Goal: Task Accomplishment & Management: Manage account settings

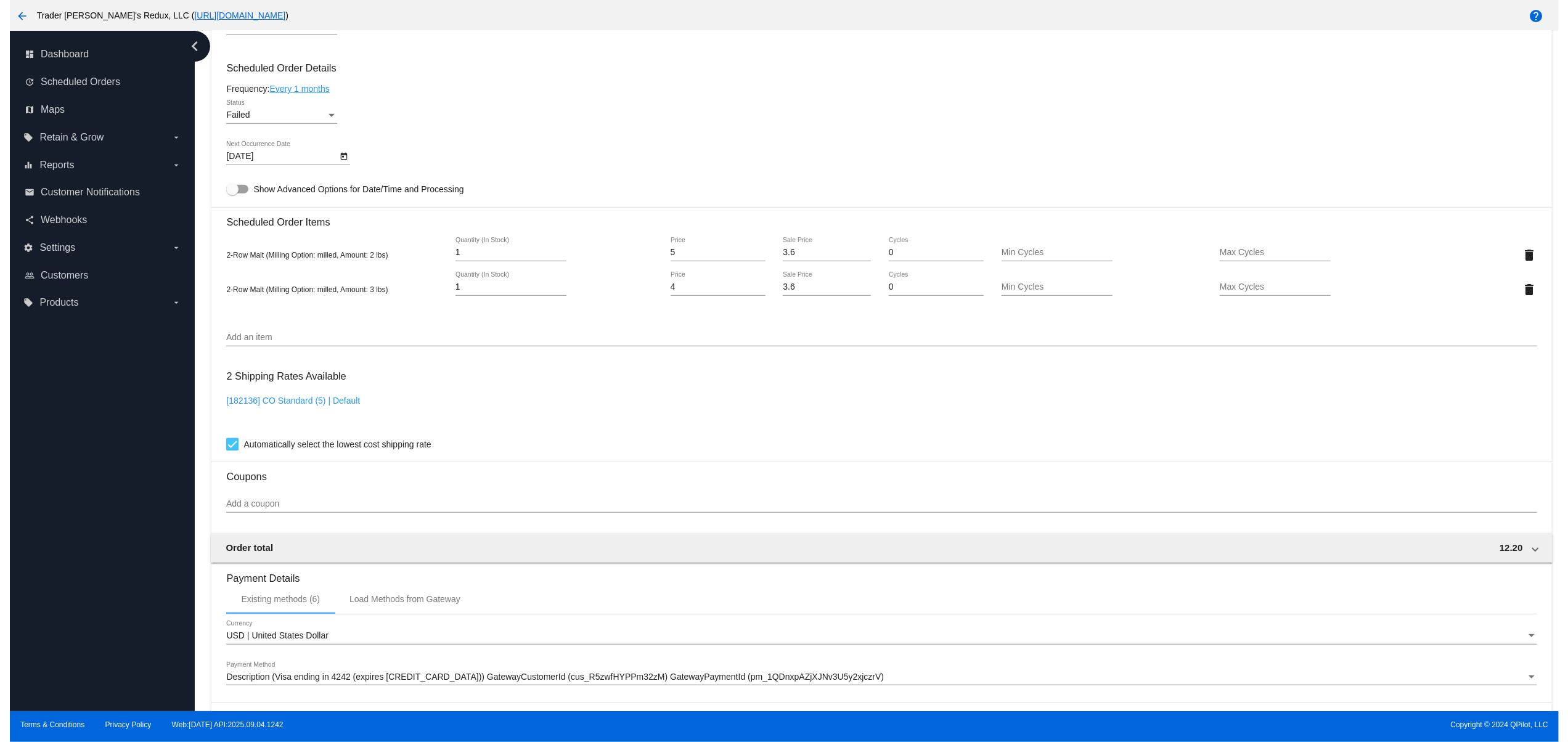
scroll to position [918, 0]
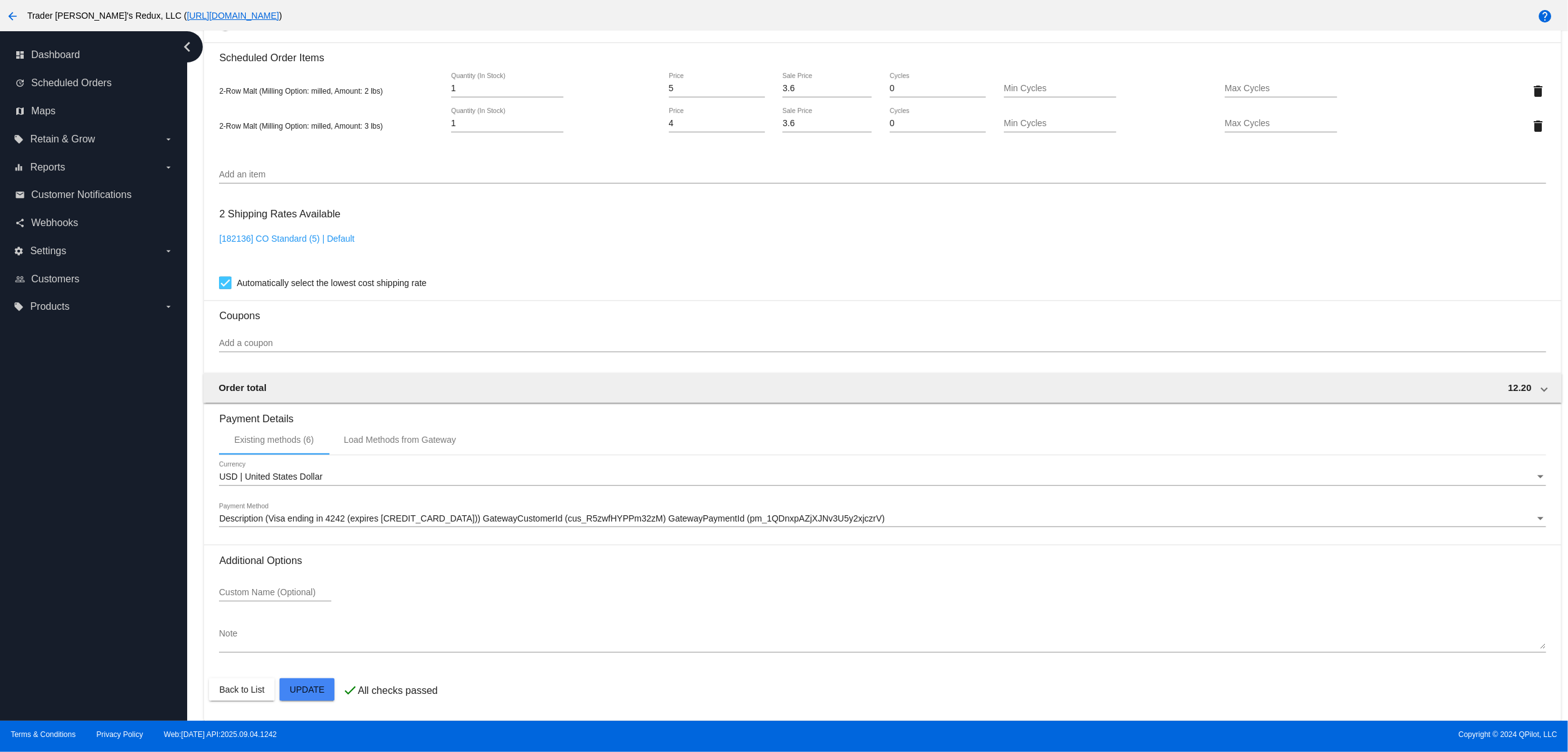
click at [448, 502] on div "Description (Visa ending in 4242 (expires [CREDIT_CARD_DATA])) GatewayCustomerI…" at bounding box center [882, 514] width 1326 height 24
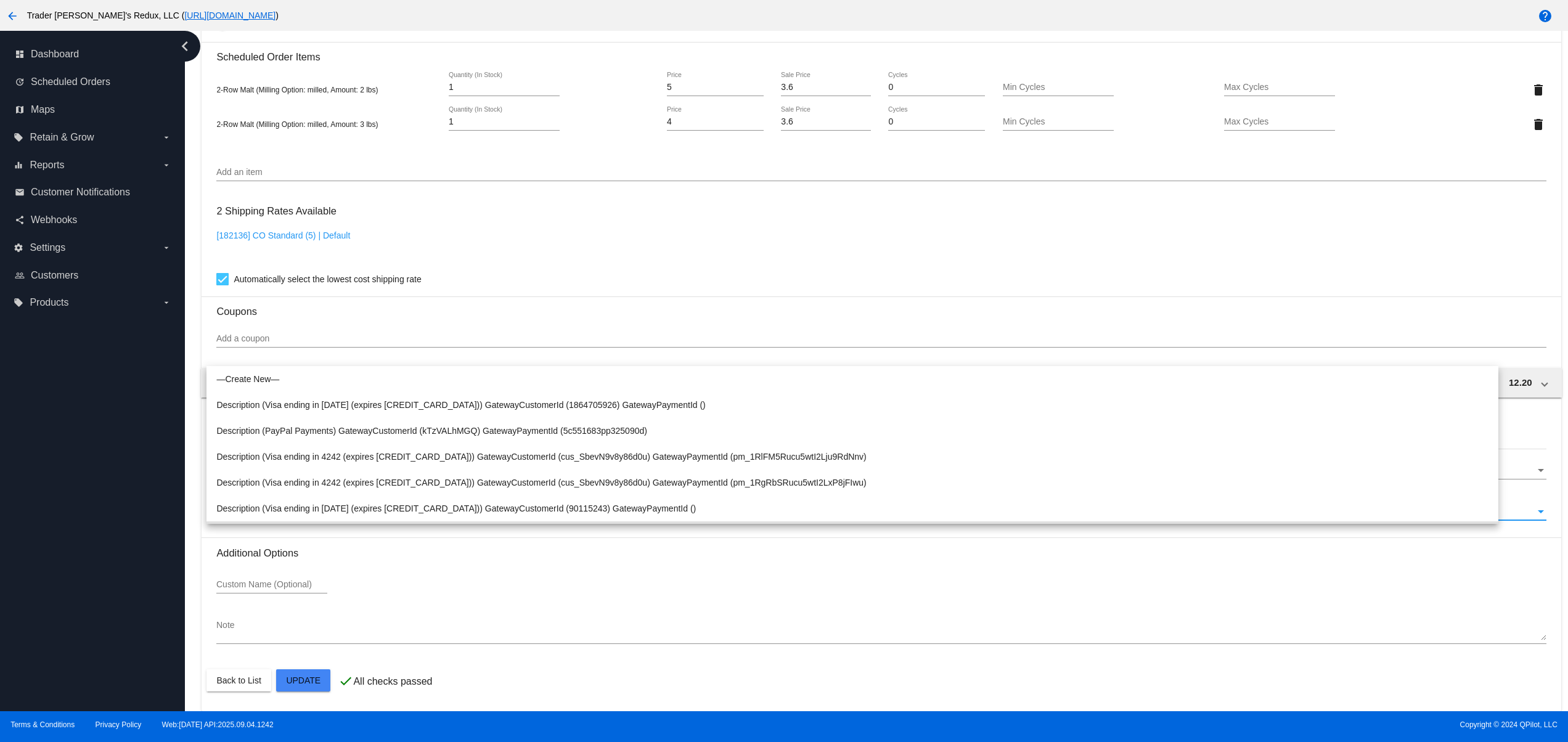
scroll to position [23, 0]
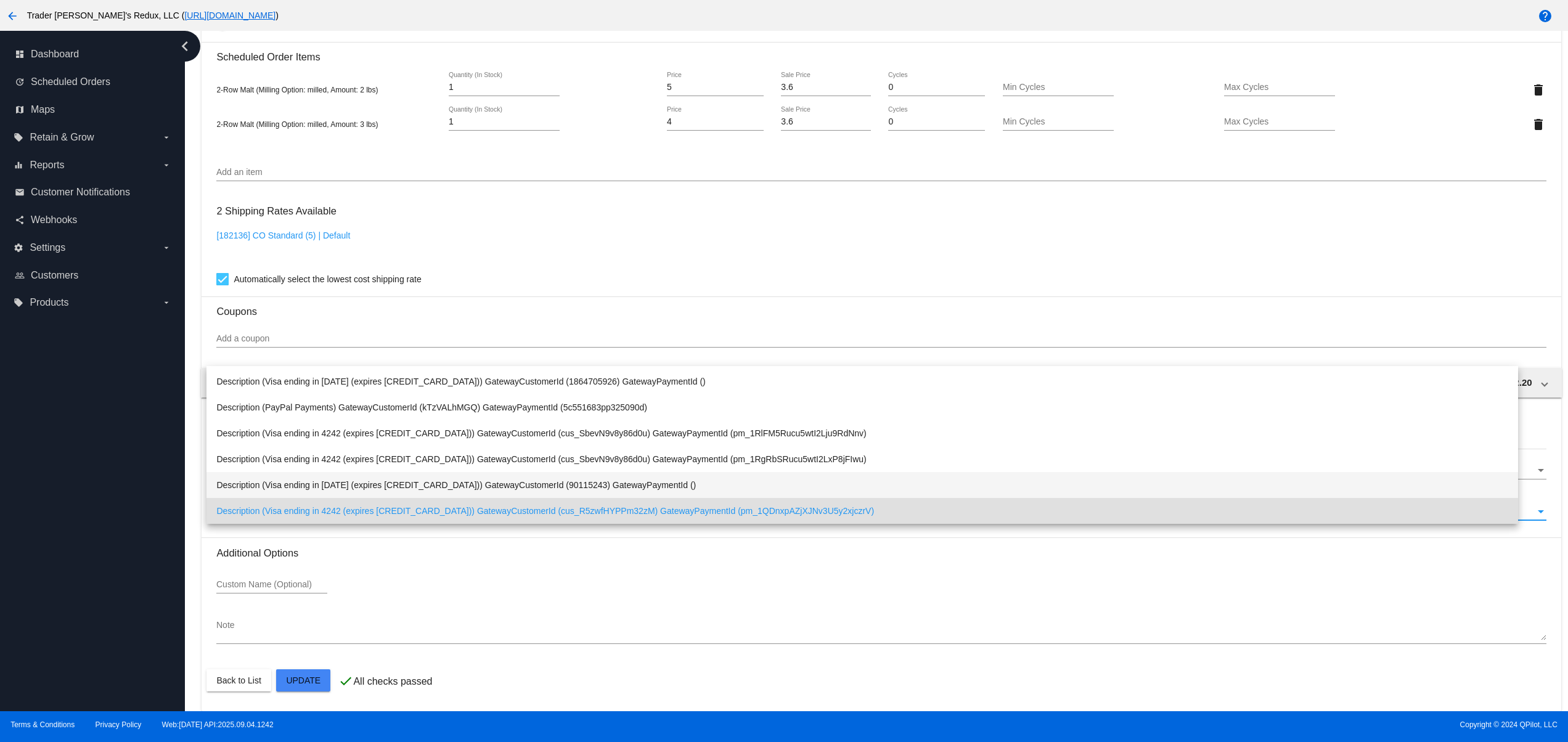
click at [438, 486] on span "Description (Visa ending in [DATE] (expires [CREDIT_CARD_DATA])) GatewayCustome…" at bounding box center [862, 484] width 1292 height 26
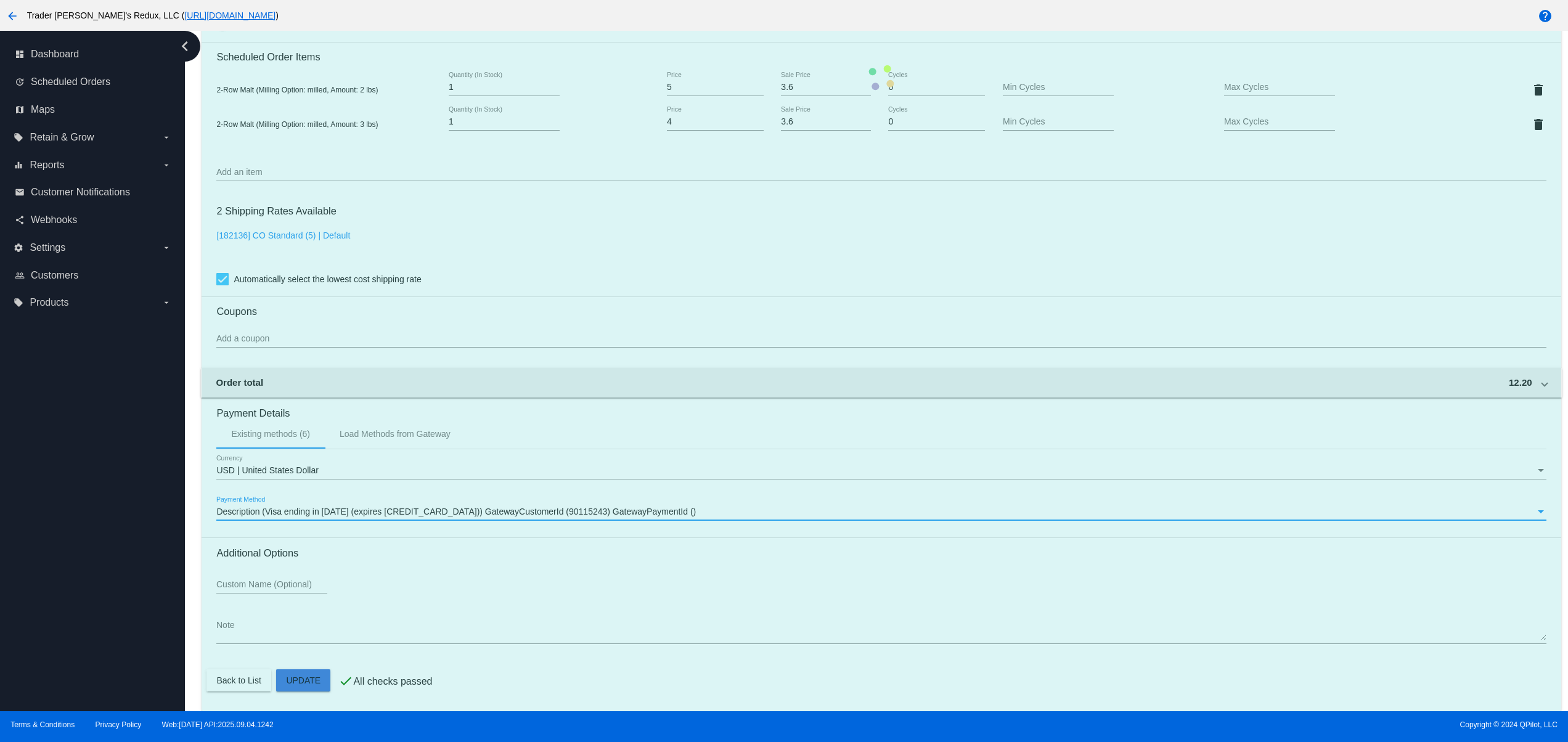
click at [302, 675] on mat-card "Customer 5644412: QPilot Tester [EMAIL_ADDRESS][DOMAIN_NAME] Customer Shipping …" at bounding box center [881, 77] width 1359 height 1267
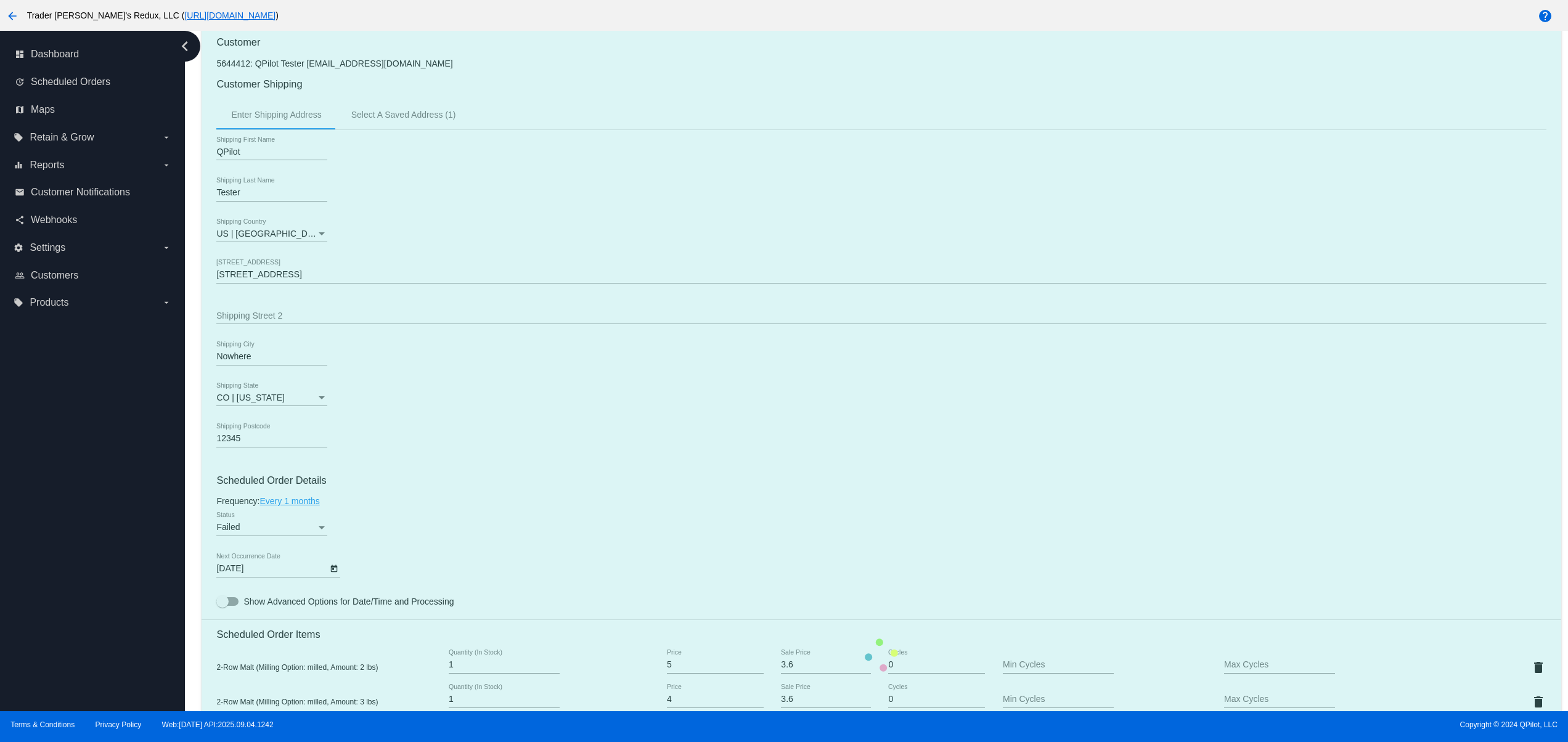
scroll to position [0, 0]
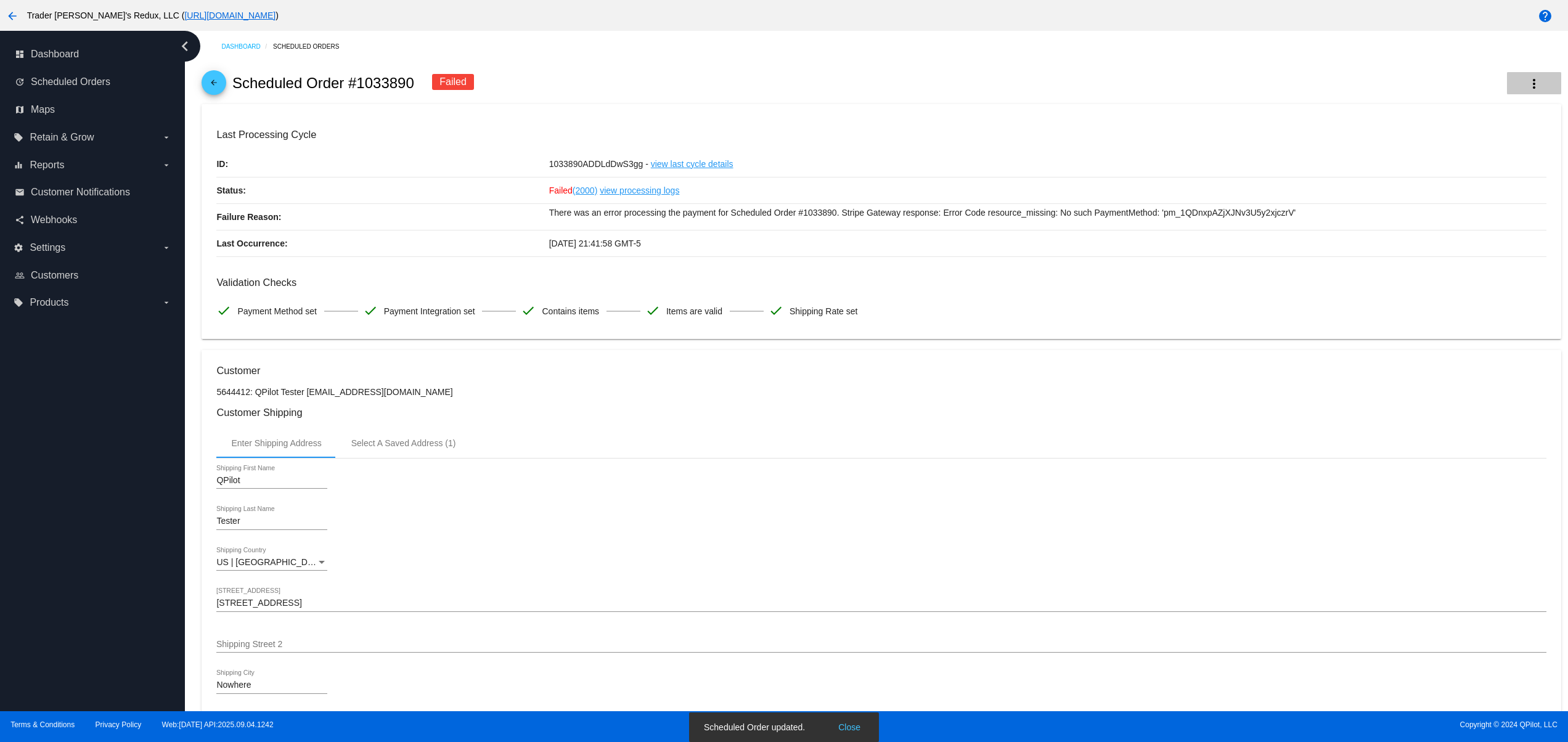
click at [1532, 80] on button "more_vert" at bounding box center [1534, 83] width 54 height 22
click at [1419, 206] on span "Restart Processing" at bounding box center [1442, 211] width 73 height 10
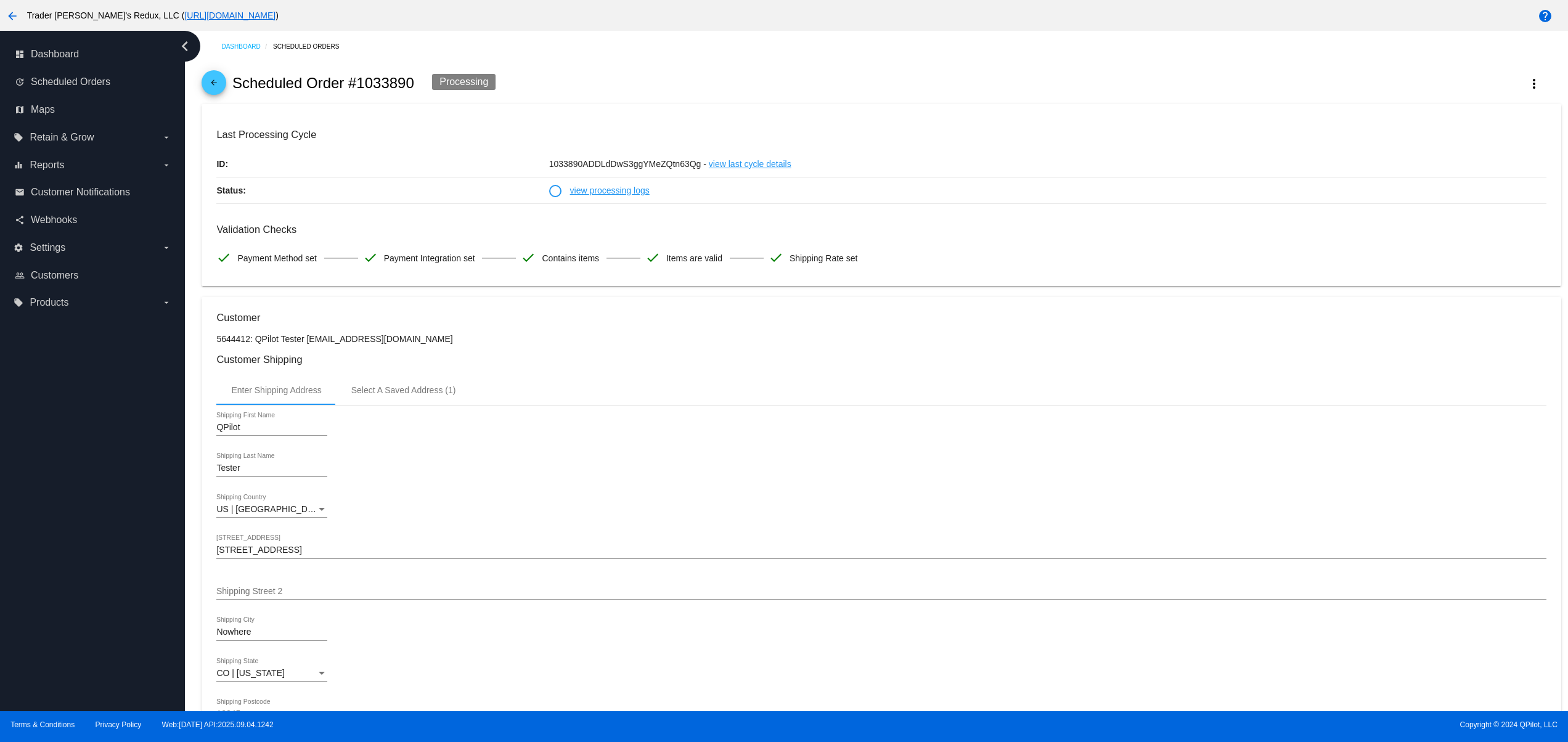
click at [617, 183] on link "view processing logs" at bounding box center [610, 190] width 79 height 26
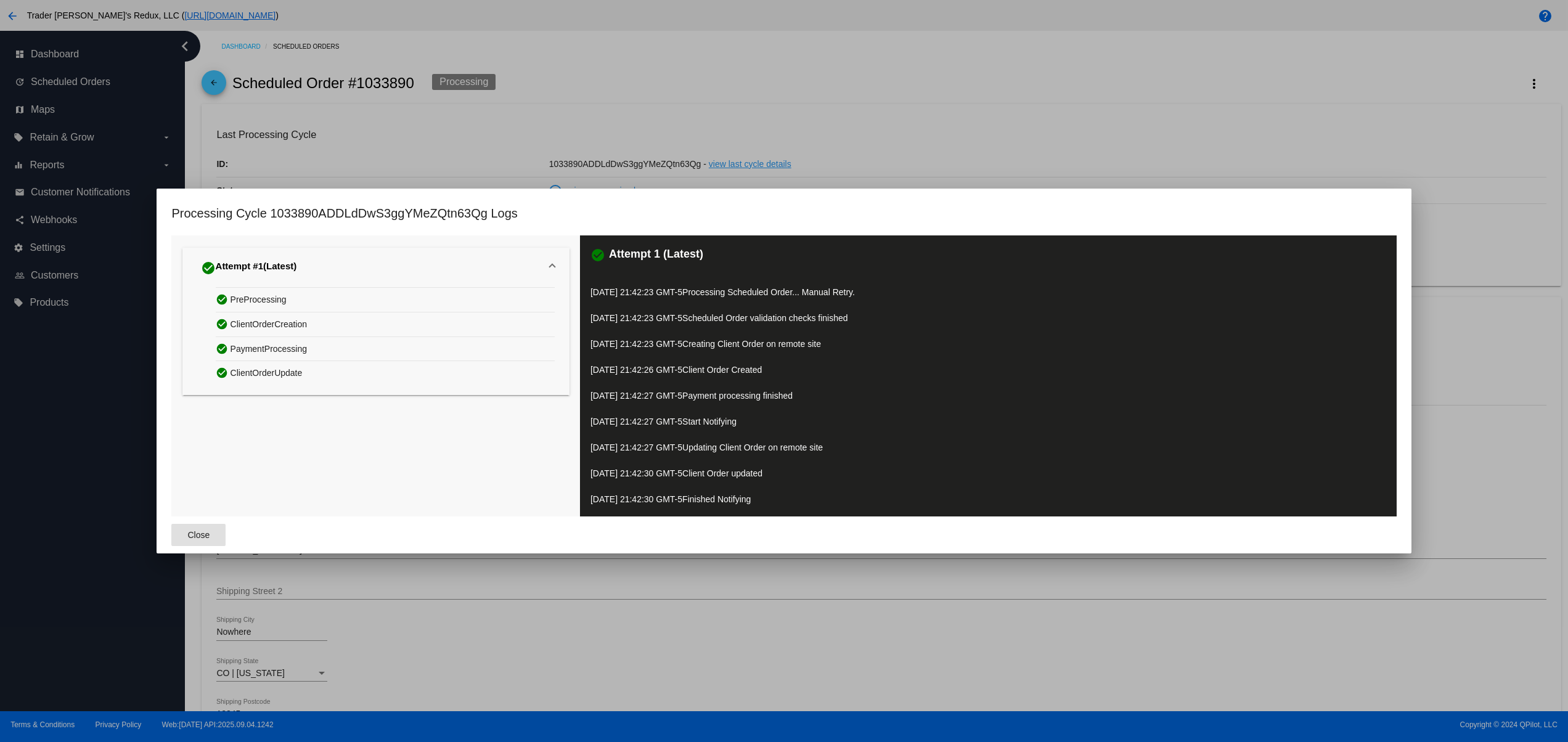
click at [201, 532] on span "Close" at bounding box center [198, 534] width 22 height 10
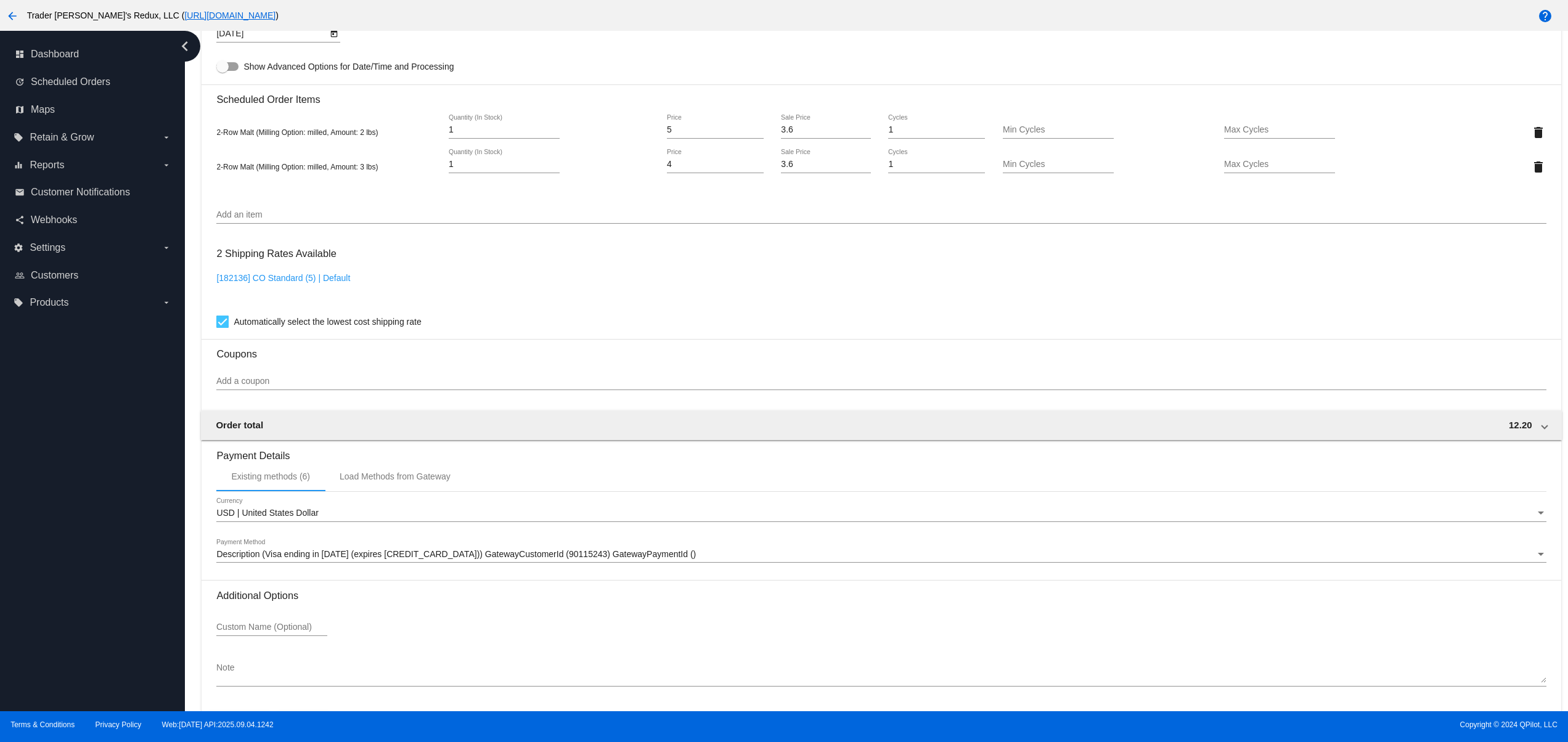
scroll to position [891, 0]
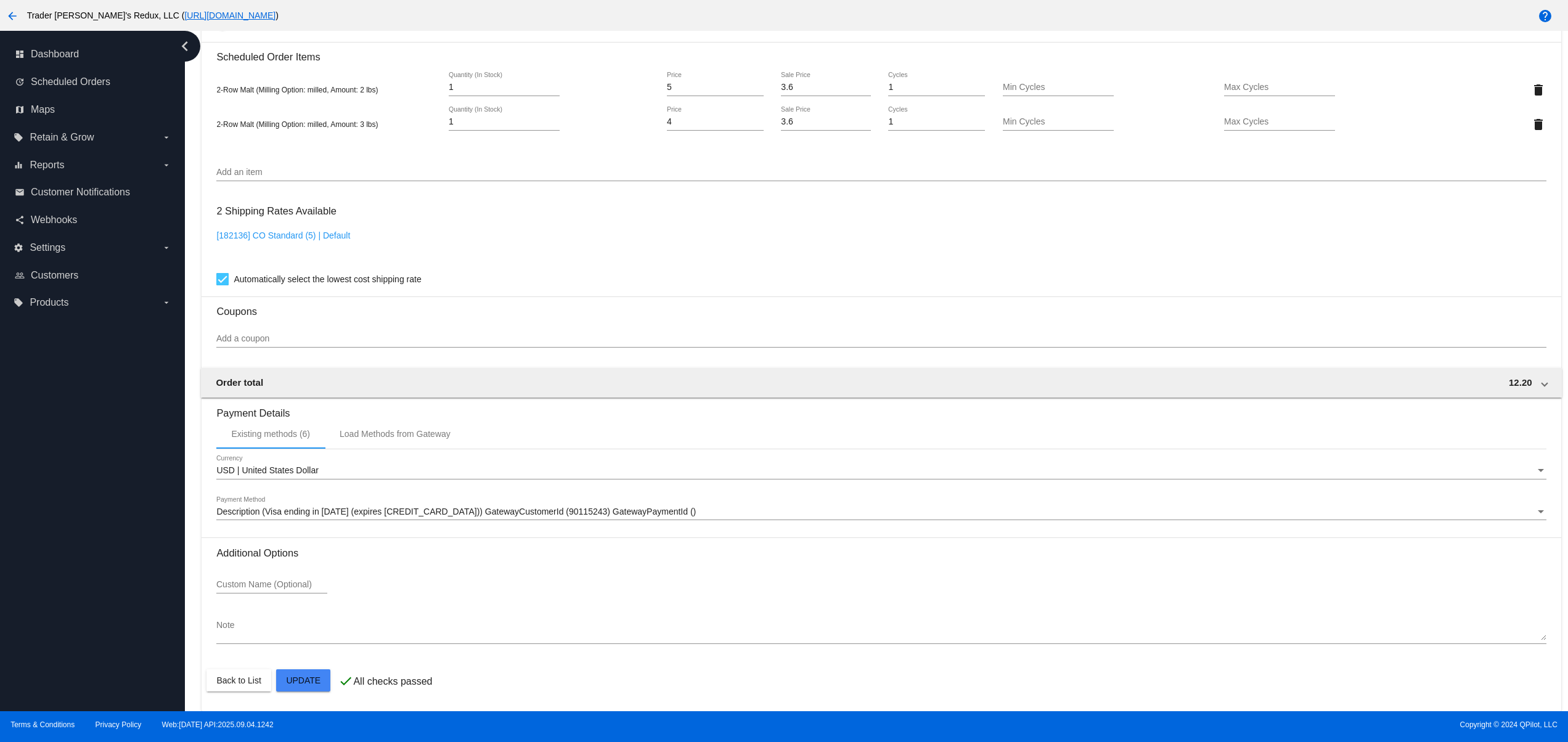
click at [284, 330] on div "Add a coupon" at bounding box center [881, 335] width 1329 height 24
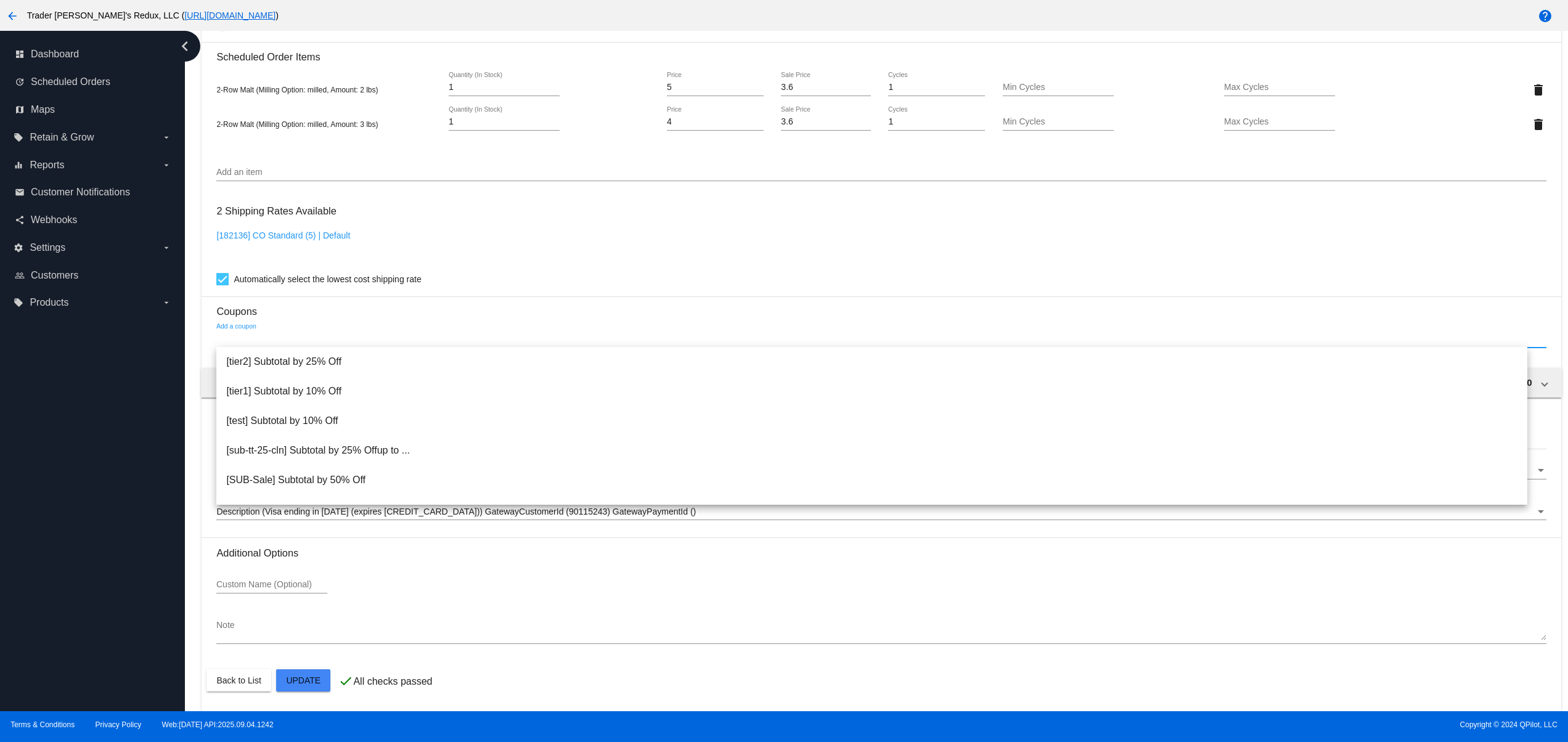
click at [293, 334] on input "Add a coupon" at bounding box center [881, 339] width 1329 height 10
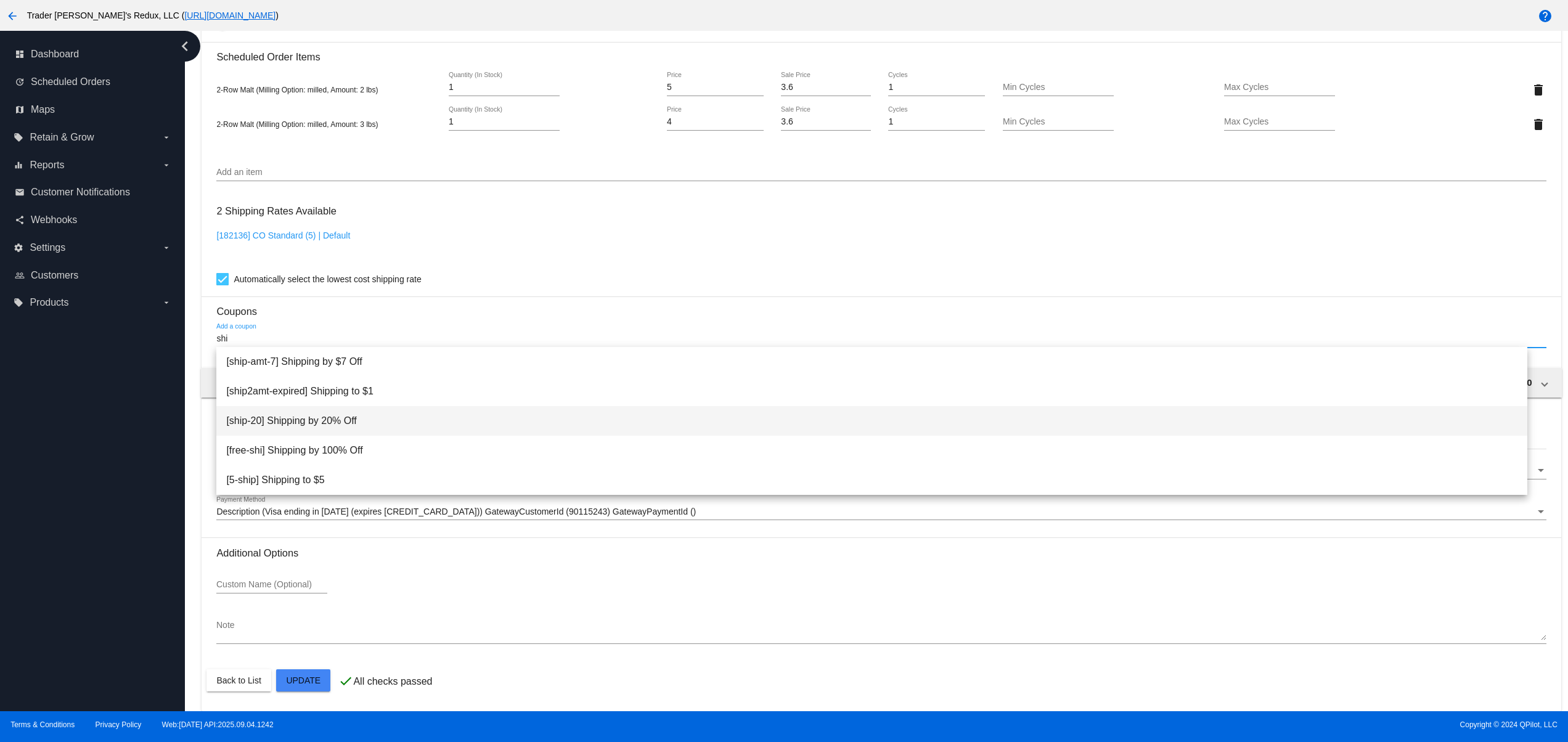
type input "shi"
click at [351, 422] on span "[ship-20] Shipping by 20% Off" at bounding box center [872, 420] width 1292 height 30
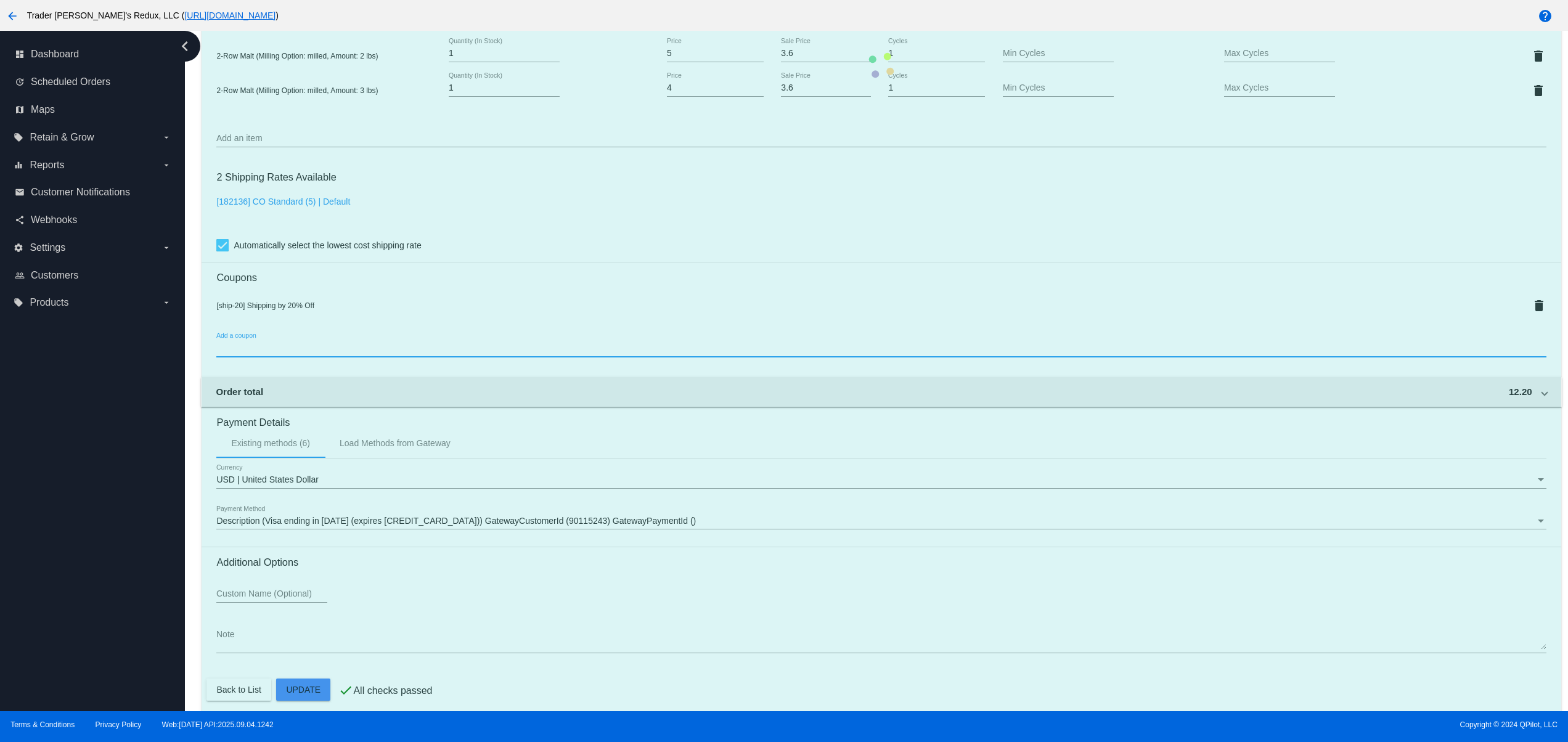
scroll to position [934, 0]
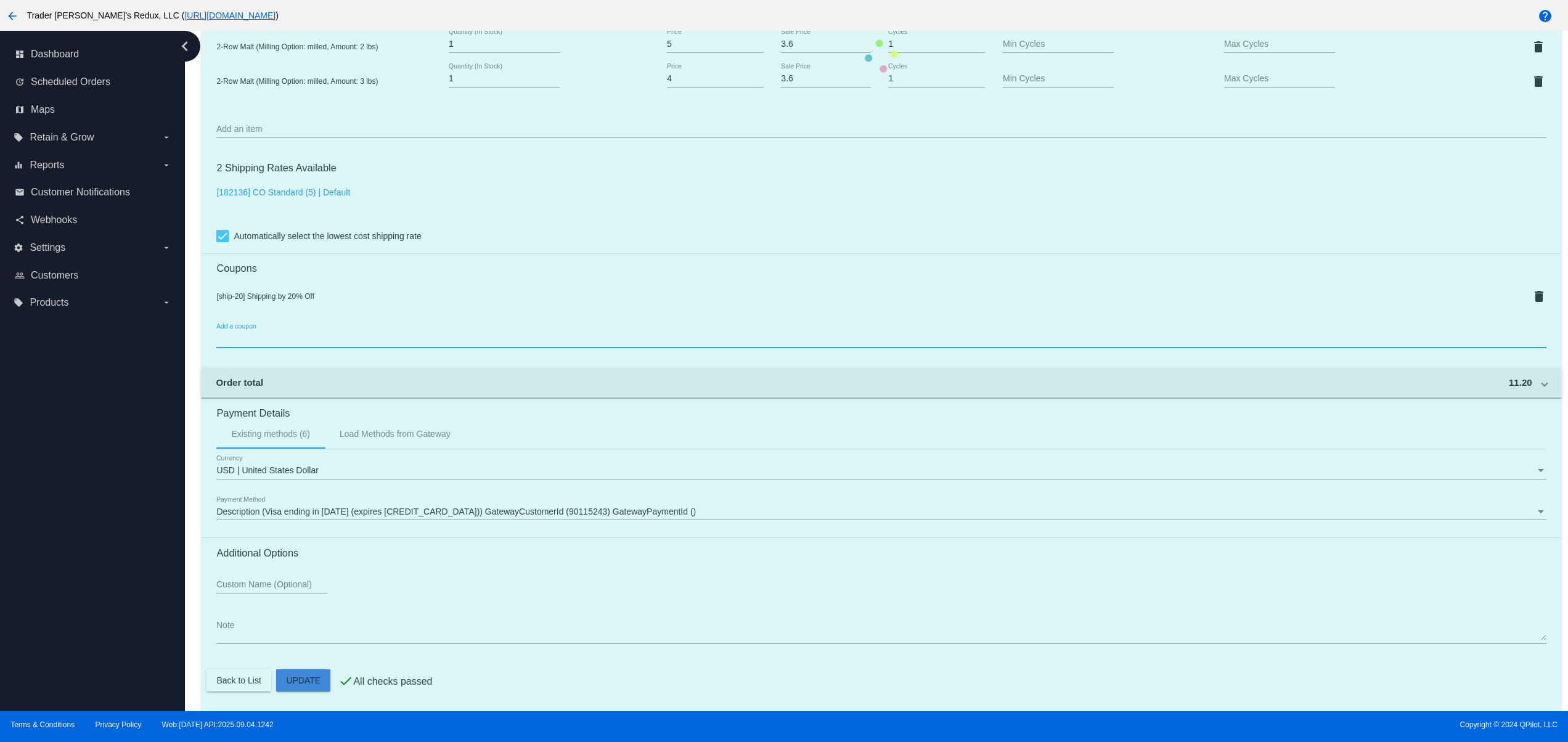
click at [314, 682] on mat-card "Customer 5644412: QPilot Tester svitglus+61@gmail.com Customer Shipping Enter S…" at bounding box center [881, 55] width 1359 height 1309
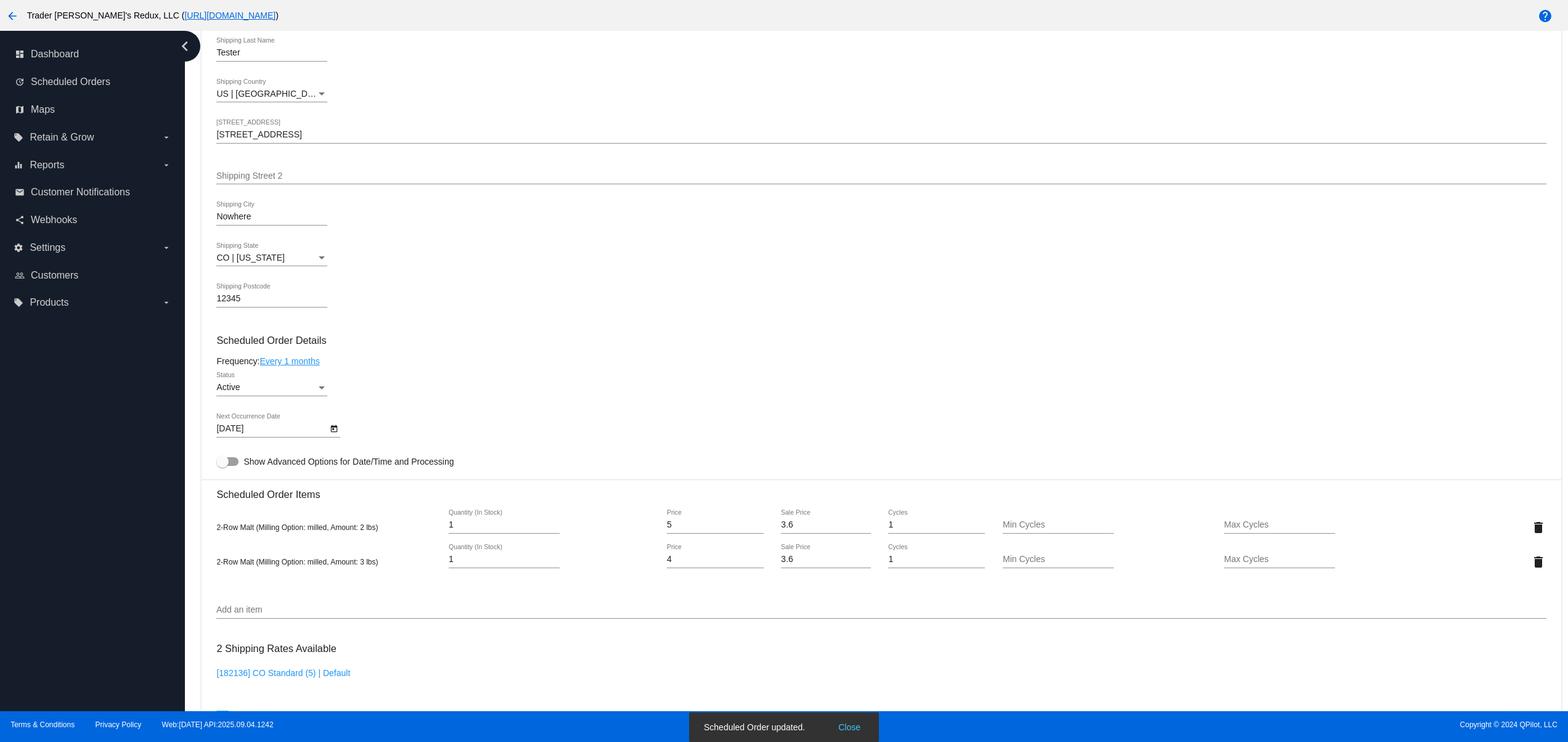
click at [106, 591] on div "dashboard Dashboard update Scheduled Orders map Maps local_offer Retain & Grow …" at bounding box center [92, 371] width 185 height 680
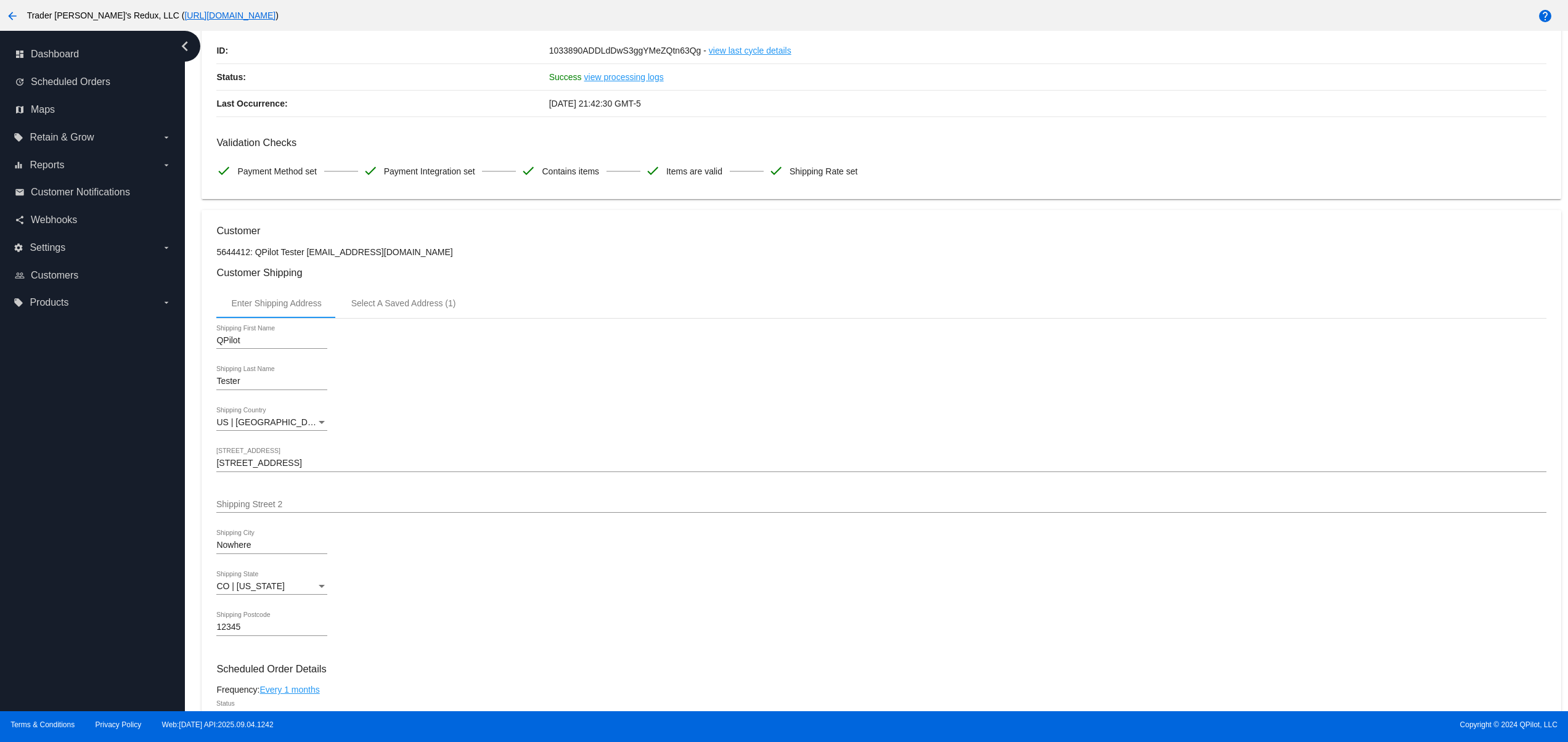
scroll to position [0, 0]
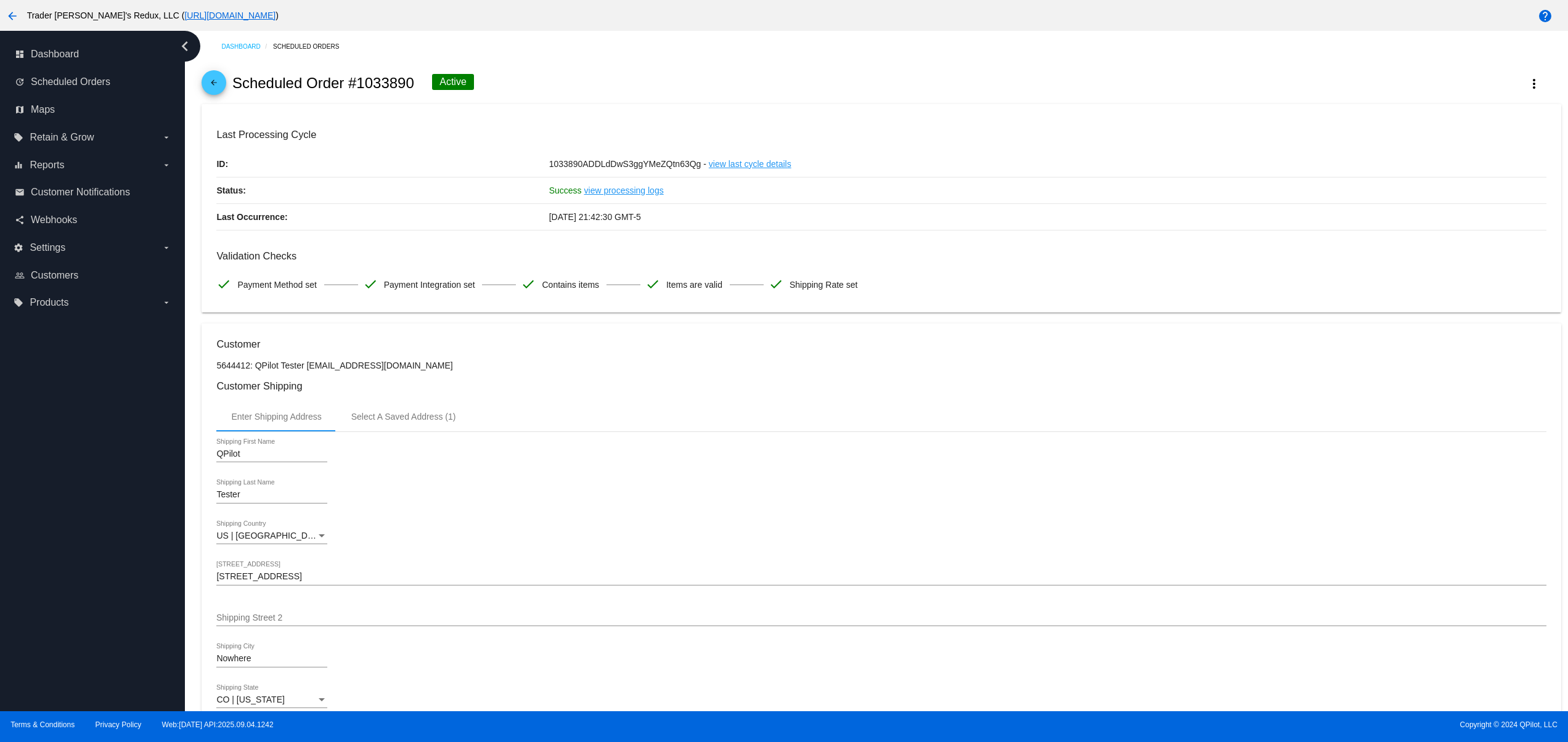
click at [1514, 67] on div "arrow_back Scheduled Order #1033890 Active more_vert" at bounding box center [881, 82] width 1359 height 42
click at [1526, 79] on mat-icon "more_vert" at bounding box center [1533, 83] width 15 height 14
click at [1465, 181] on button "cached Process Now" at bounding box center [1456, 181] width 173 height 30
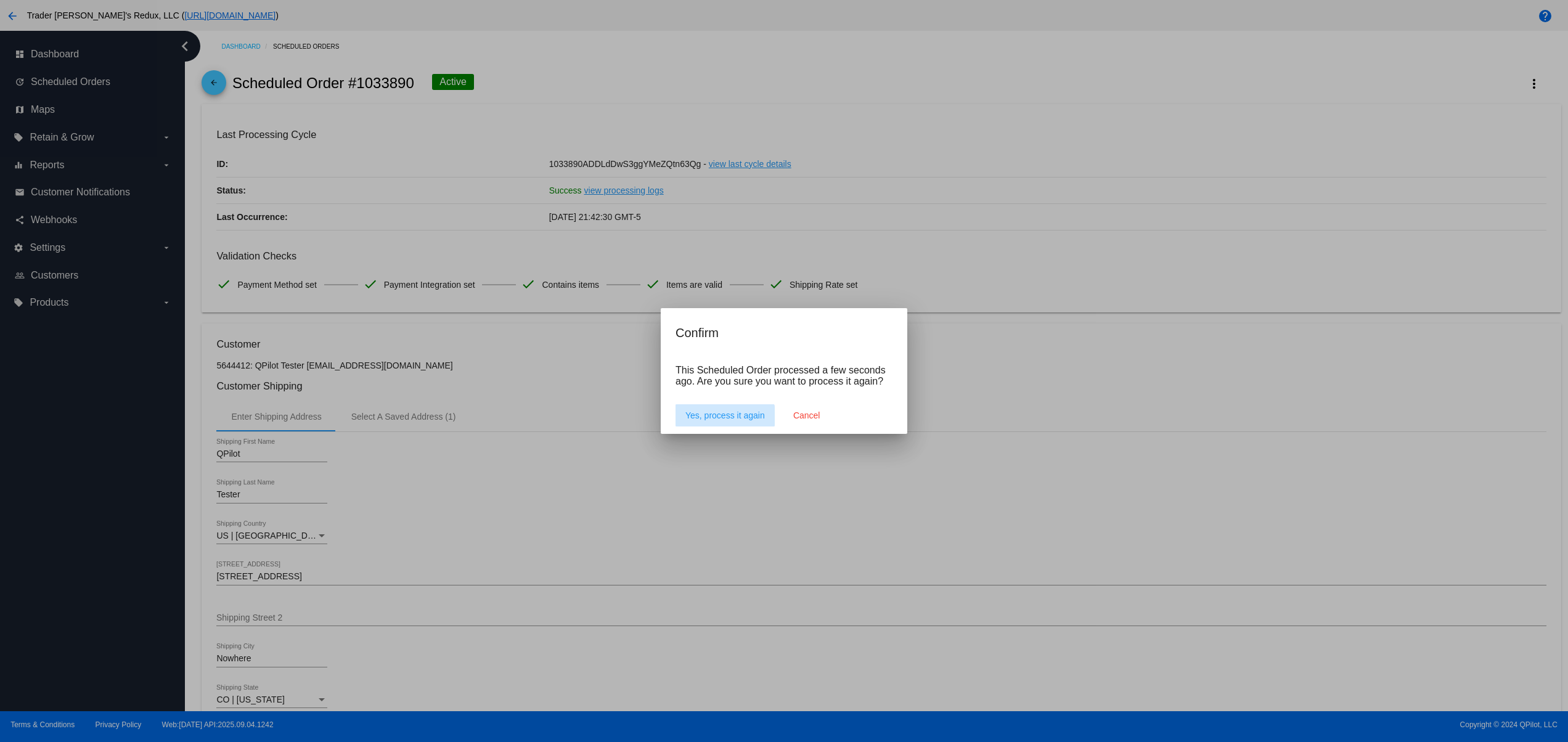
click at [712, 426] on button "Yes, process it again" at bounding box center [725, 414] width 100 height 22
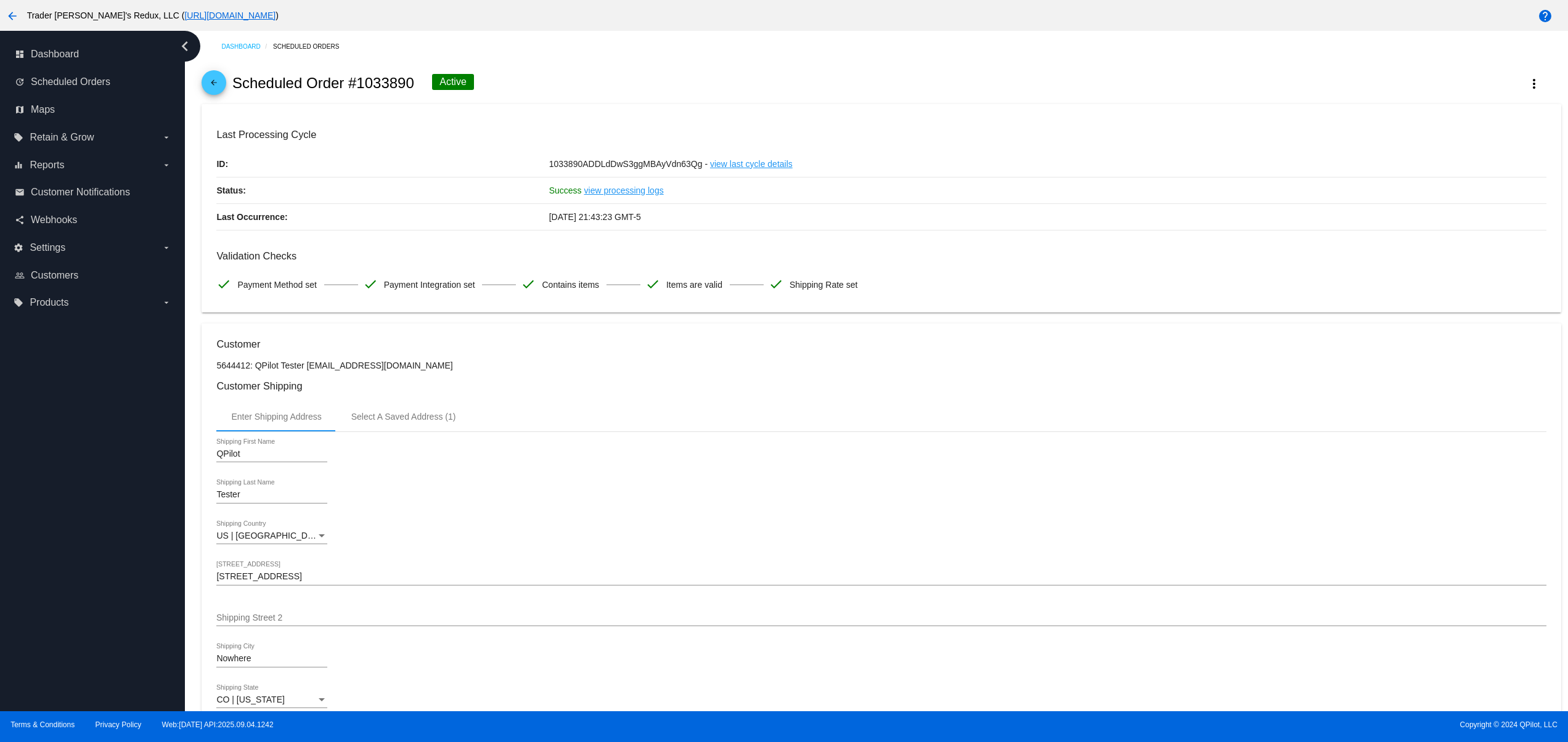
click at [854, 95] on div "arrow_back Scheduled Order #1033890 Active more_vert" at bounding box center [881, 82] width 1359 height 42
drag, startPoint x: 1026, startPoint y: 489, endPoint x: 944, endPoint y: 439, distance: 96.0
click at [1026, 489] on div "Tester Shipping Last Name" at bounding box center [881, 497] width 1329 height 35
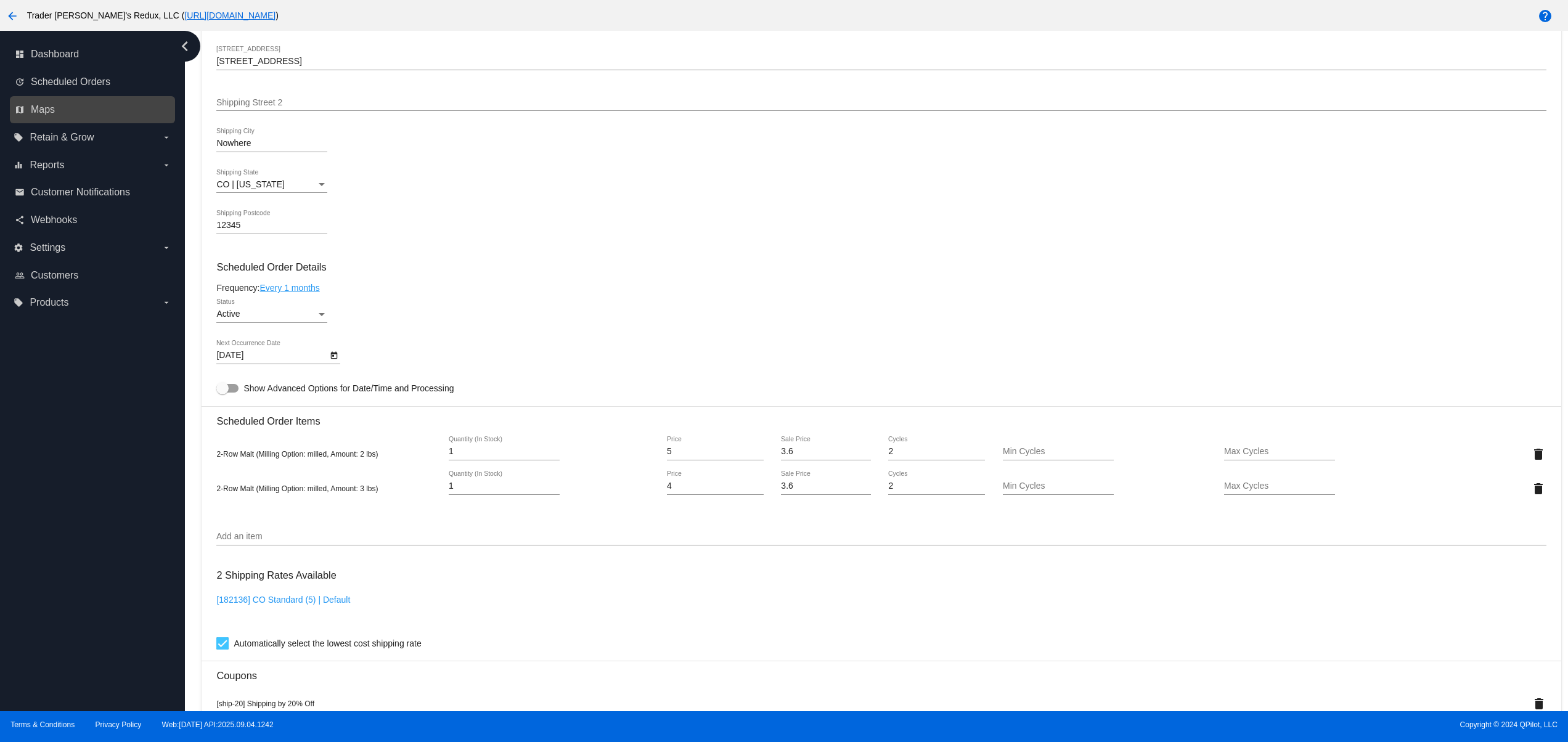
scroll to position [739, 0]
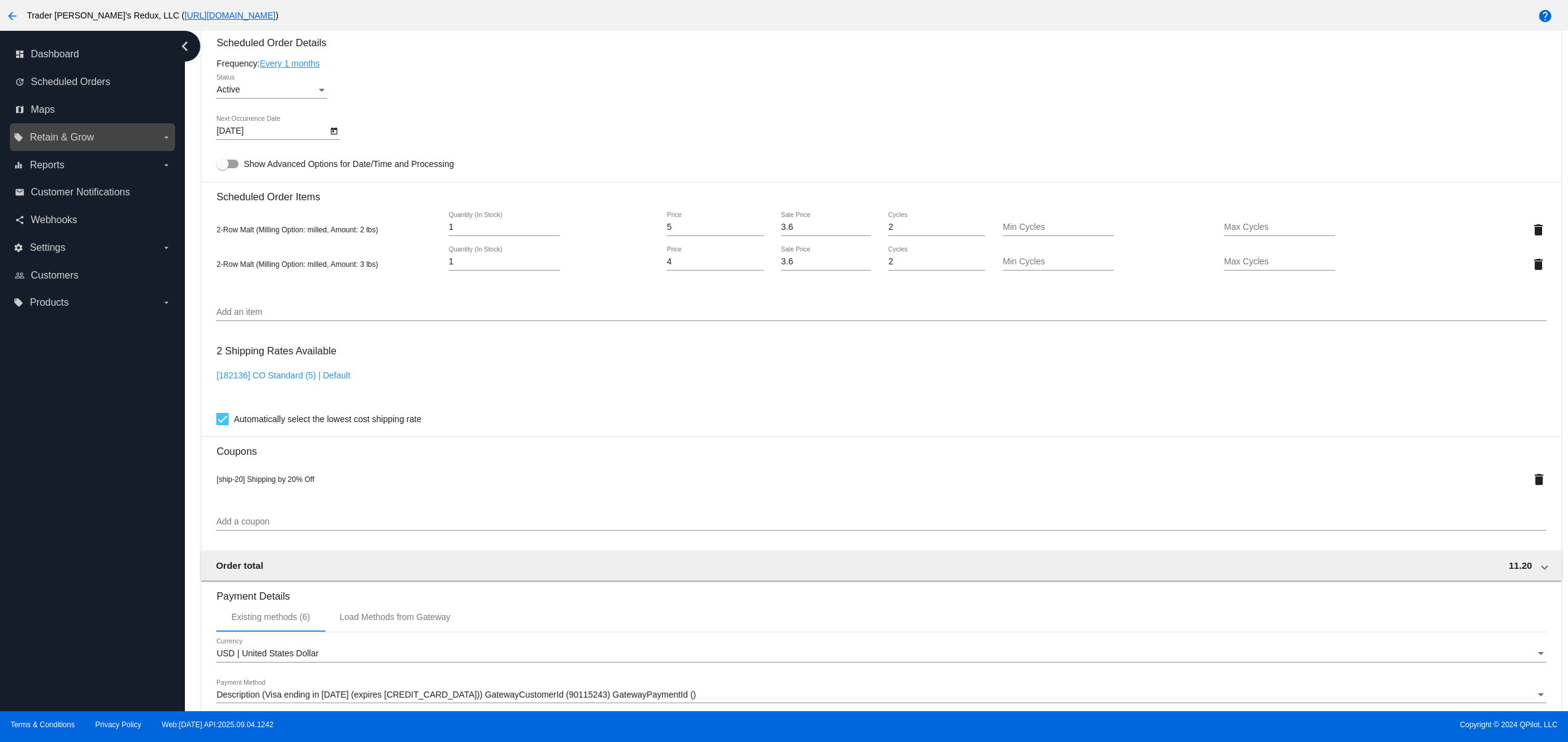
click at [96, 141] on label "local_offer Retain & Grow arrow_drop_down" at bounding box center [92, 137] width 158 height 19
click at [0, 0] on input "local_offer Retain & Grow arrow_drop_down" at bounding box center [0, 0] width 0 height 0
drag, startPoint x: 67, startPoint y: 606, endPoint x: 70, endPoint y: 529, distance: 77.1
click at [69, 610] on div "dashboard Dashboard update Scheduled Orders map Maps local_offer Retain & Grow …" at bounding box center [92, 371] width 185 height 680
click at [70, 529] on div "dashboard Dashboard update Scheduled Orders map Maps local_offer Retain & Grow …" at bounding box center [92, 371] width 185 height 680
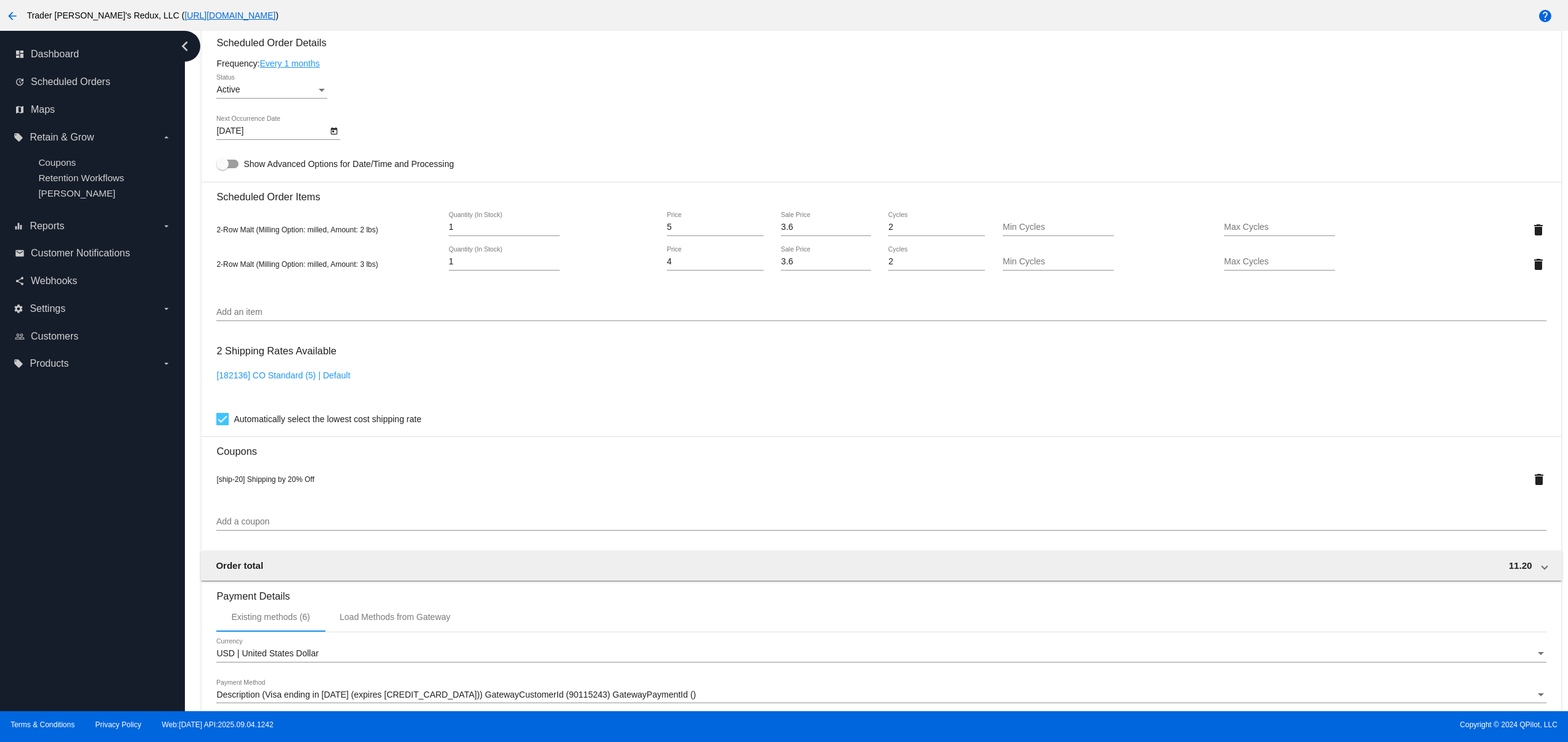
click at [74, 501] on div "dashboard Dashboard update Scheduled Orders map Maps local_offer Retain & Grow …" at bounding box center [92, 371] width 185 height 680
click at [57, 614] on div "dashboard Dashboard update Scheduled Orders map Maps local_offer Retain & Grow …" at bounding box center [92, 371] width 185 height 680
click at [49, 561] on div "dashboard Dashboard update Scheduled Orders map Maps local_offer Retain & Grow …" at bounding box center [92, 371] width 185 height 680
click at [57, 523] on div "dashboard Dashboard update Scheduled Orders map Maps local_offer Retain & Grow …" at bounding box center [92, 371] width 185 height 680
click at [103, 597] on div "dashboard Dashboard update Scheduled Orders map Maps local_offer Retain & Grow …" at bounding box center [92, 371] width 185 height 680
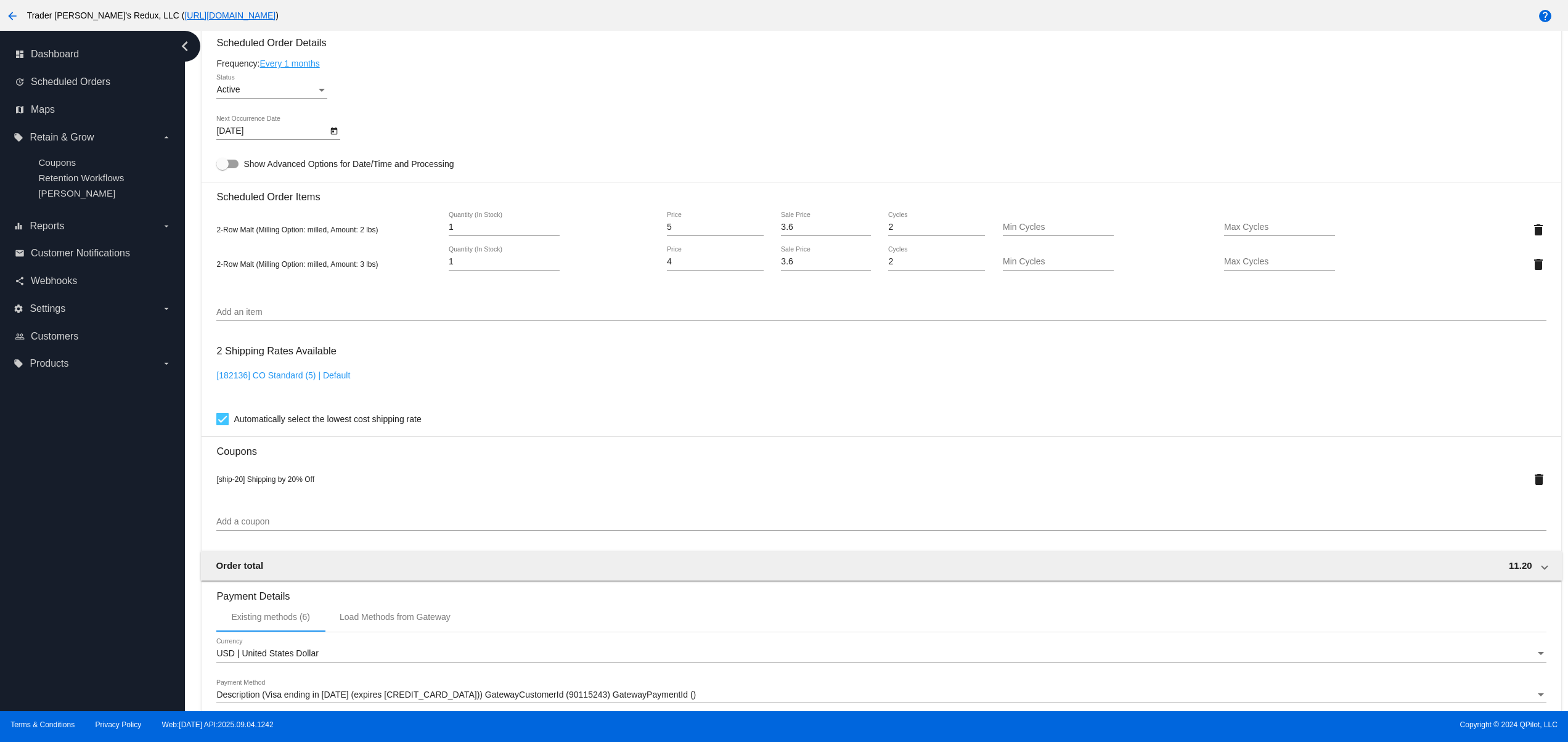
click at [103, 587] on div "dashboard Dashboard update Scheduled Orders map Maps local_offer Retain & Grow …" at bounding box center [92, 371] width 185 height 680
click at [103, 556] on div "dashboard Dashboard update Scheduled Orders map Maps local_offer Retain & Grow …" at bounding box center [92, 371] width 185 height 680
click at [55, 594] on div "dashboard Dashboard update Scheduled Orders map Maps local_offer Retain & Grow …" at bounding box center [92, 371] width 185 height 680
click at [55, 548] on div "dashboard Dashboard update Scheduled Orders map Maps local_offer Retain & Grow …" at bounding box center [92, 371] width 185 height 680
click at [44, 655] on div "dashboard Dashboard update Scheduled Orders map Maps local_offer Retain & Grow …" at bounding box center [92, 371] width 185 height 680
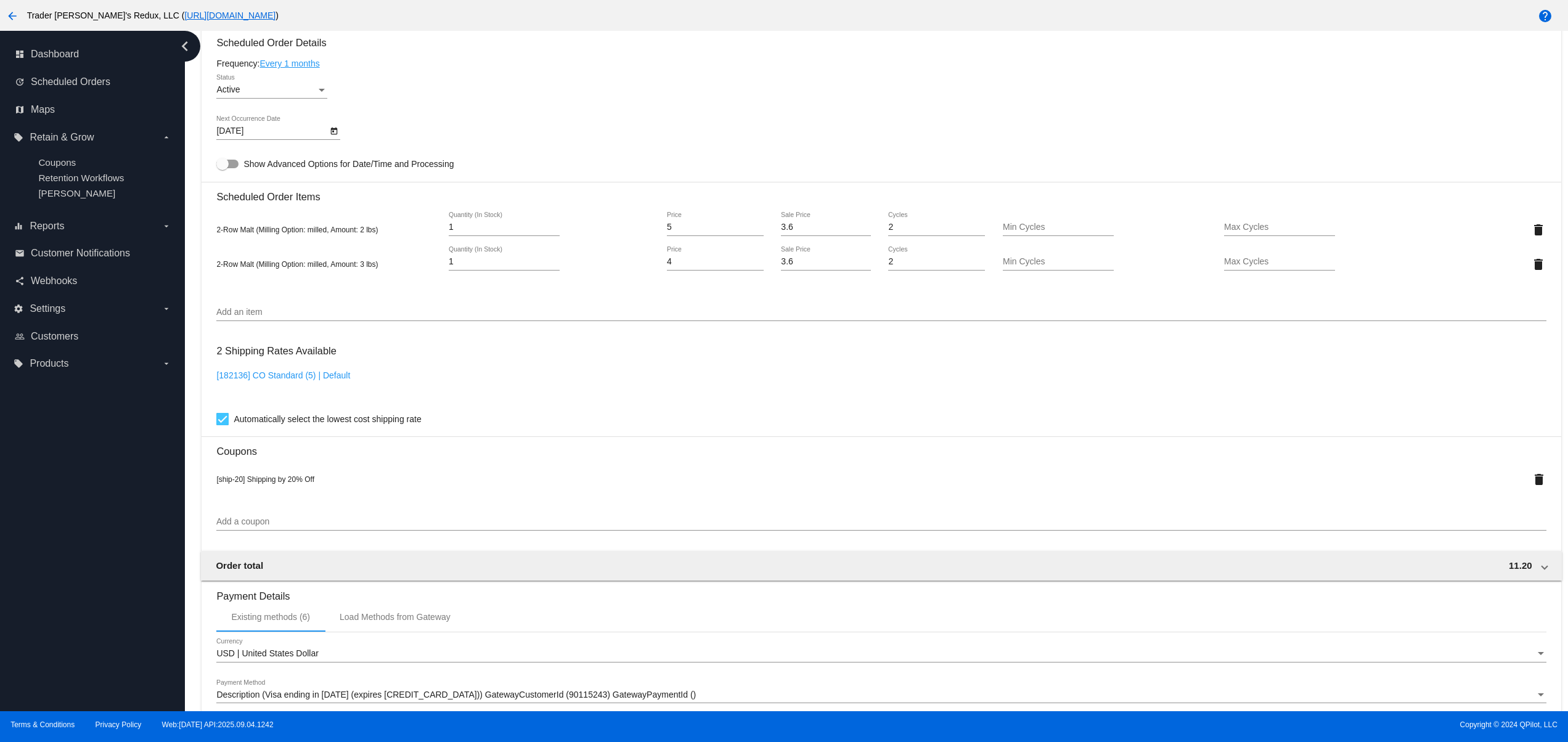
click at [39, 619] on div "dashboard Dashboard update Scheduled Orders map Maps local_offer Retain & Grow …" at bounding box center [92, 371] width 185 height 680
click at [37, 556] on div "dashboard Dashboard update Scheduled Orders map Maps local_offer Retain & Grow …" at bounding box center [92, 371] width 185 height 680
click at [37, 478] on div "dashboard Dashboard update Scheduled Orders map Maps local_offer Retain & Grow …" at bounding box center [92, 371] width 185 height 680
click at [102, 648] on div "dashboard Dashboard update Scheduled Orders map Maps local_offer Retain & Grow …" at bounding box center [92, 371] width 185 height 680
click at [95, 614] on div "dashboard Dashboard update Scheduled Orders map Maps local_offer Retain & Grow …" at bounding box center [92, 371] width 185 height 680
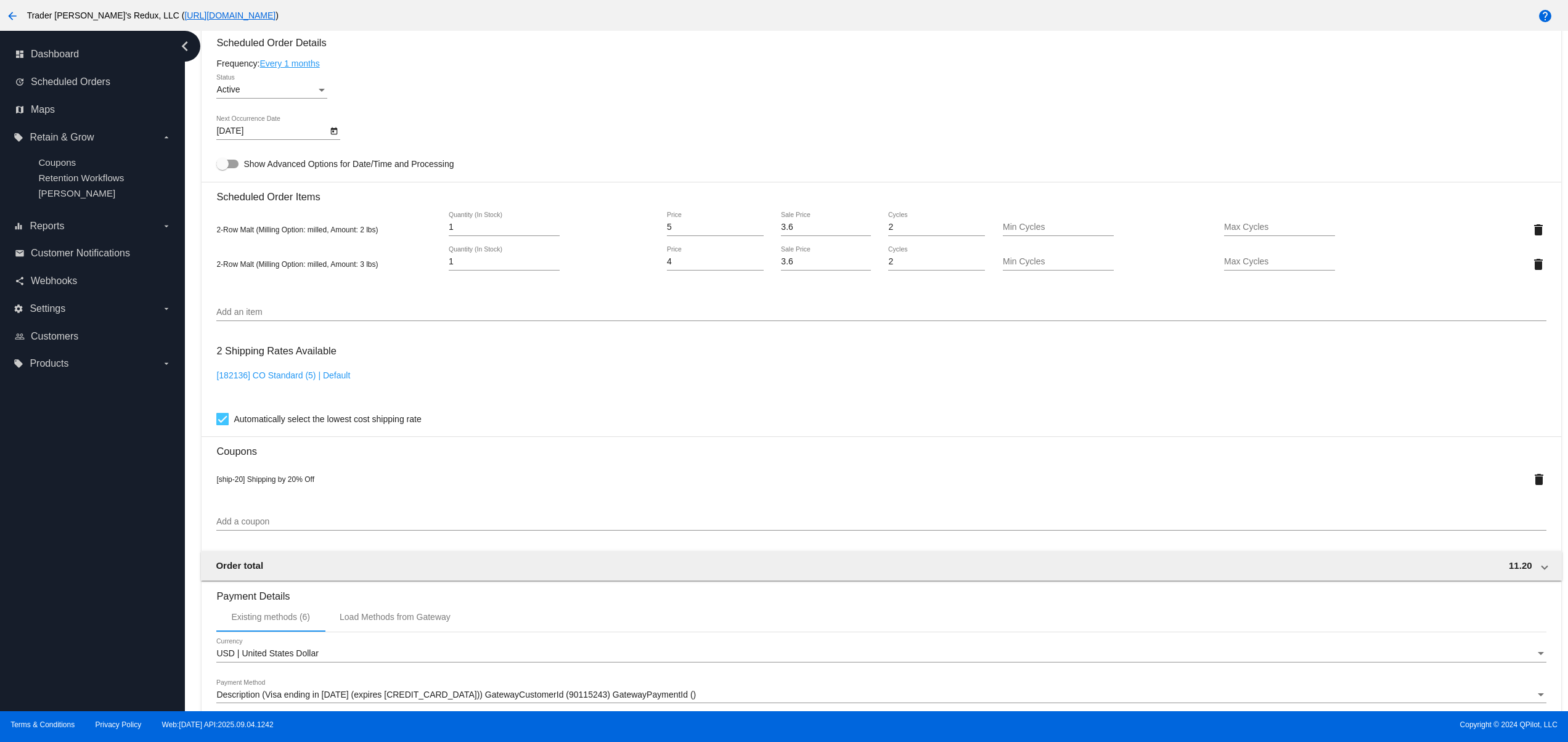
click at [75, 567] on div "dashboard Dashboard update Scheduled Orders map Maps local_offer Retain & Grow …" at bounding box center [92, 371] width 185 height 680
click at [60, 521] on div "dashboard Dashboard update Scheduled Orders map Maps local_offer Retain & Grow …" at bounding box center [92, 371] width 185 height 680
click at [878, 109] on div "Active Status" at bounding box center [881, 92] width 1329 height 35
click at [1021, 95] on div "Active Status" at bounding box center [881, 92] width 1329 height 35
click at [1086, 96] on div "Active Status" at bounding box center [881, 92] width 1329 height 35
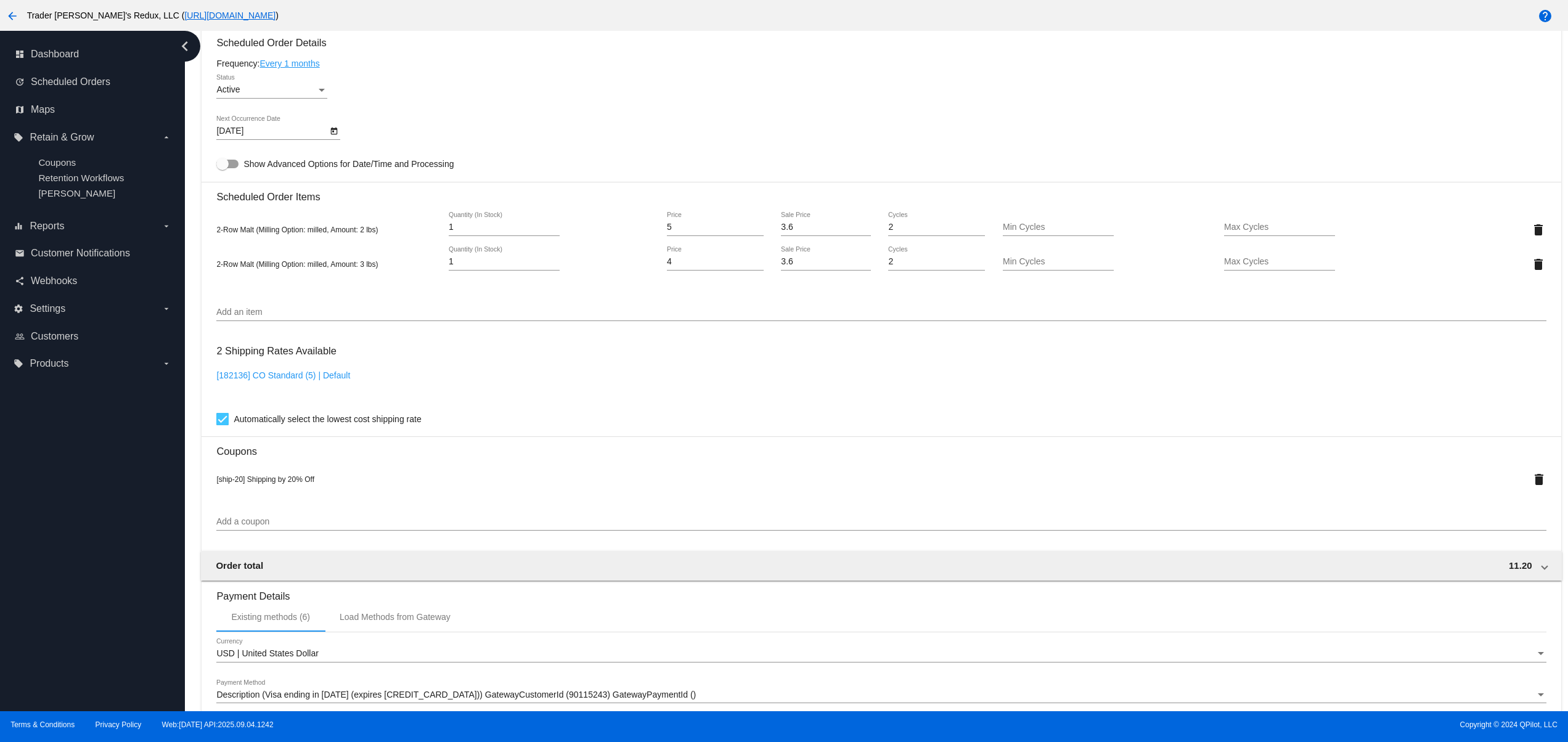
click at [49, 584] on div "dashboard Dashboard update Scheduled Orders map Maps local_offer Retain & Grow …" at bounding box center [92, 371] width 185 height 680
click at [50, 500] on div "dashboard Dashboard update Scheduled Orders map Maps local_offer Retain & Grow …" at bounding box center [92, 371] width 185 height 680
click at [89, 491] on div "dashboard Dashboard update Scheduled Orders map Maps local_offer Retain & Grow …" at bounding box center [92, 371] width 185 height 680
click at [52, 643] on div "dashboard Dashboard update Scheduled Orders map Maps local_offer Retain & Grow …" at bounding box center [92, 371] width 185 height 680
drag, startPoint x: 45, startPoint y: 569, endPoint x: 50, endPoint y: 556, distance: 13.9
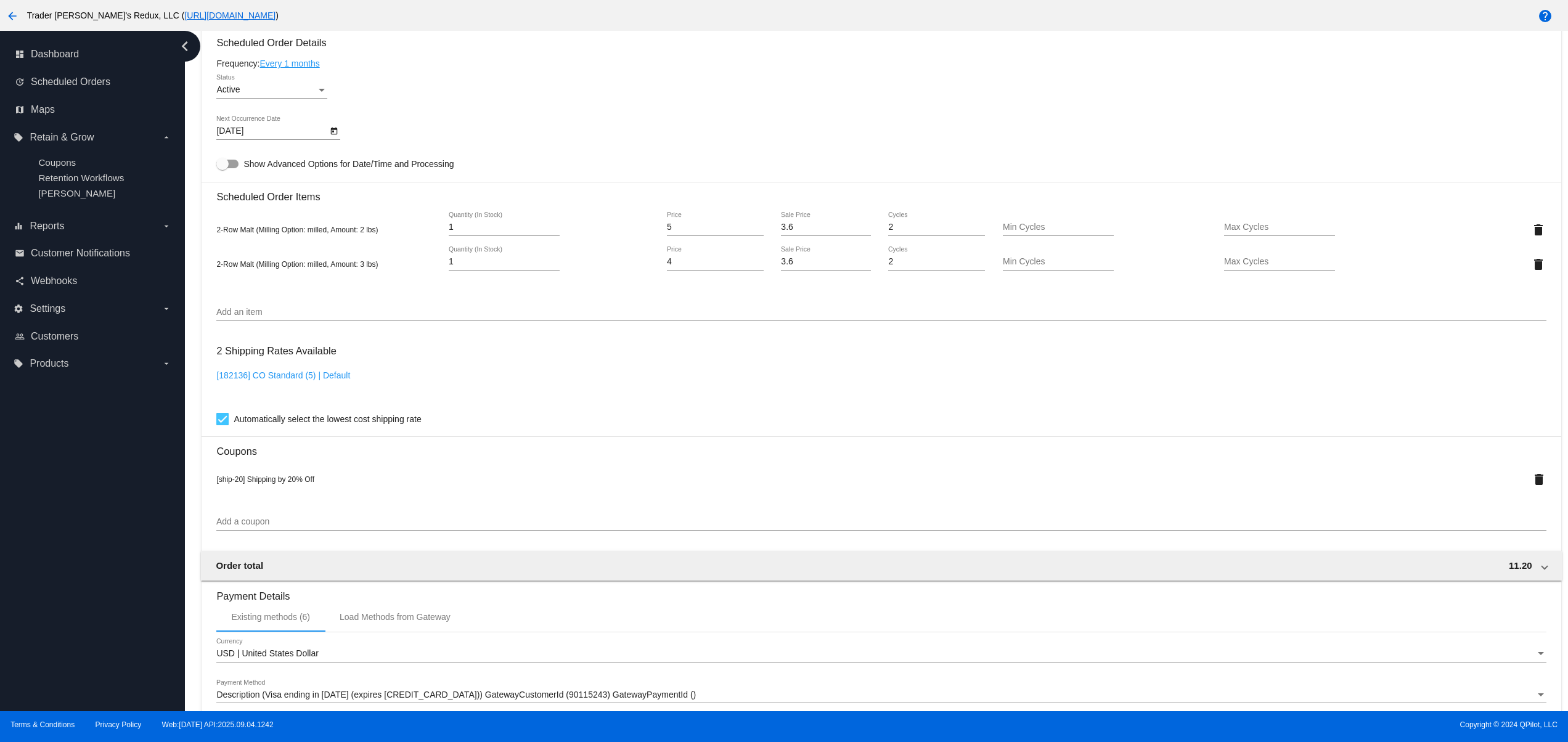
click at [49, 565] on div "dashboard Dashboard update Scheduled Orders map Maps local_offer Retain & Grow …" at bounding box center [92, 371] width 185 height 680
click at [70, 504] on div "dashboard Dashboard update Scheduled Orders map Maps local_offer Retain & Grow …" at bounding box center [92, 371] width 185 height 680
click at [89, 452] on div "dashboard Dashboard update Scheduled Orders map Maps local_offer Retain & Grow …" at bounding box center [92, 371] width 185 height 680
click at [121, 637] on div "dashboard Dashboard update Scheduled Orders map Maps local_offer Retain & Grow …" at bounding box center [92, 371] width 185 height 680
click at [124, 594] on div "dashboard Dashboard update Scheduled Orders map Maps local_offer Retain & Grow …" at bounding box center [92, 371] width 185 height 680
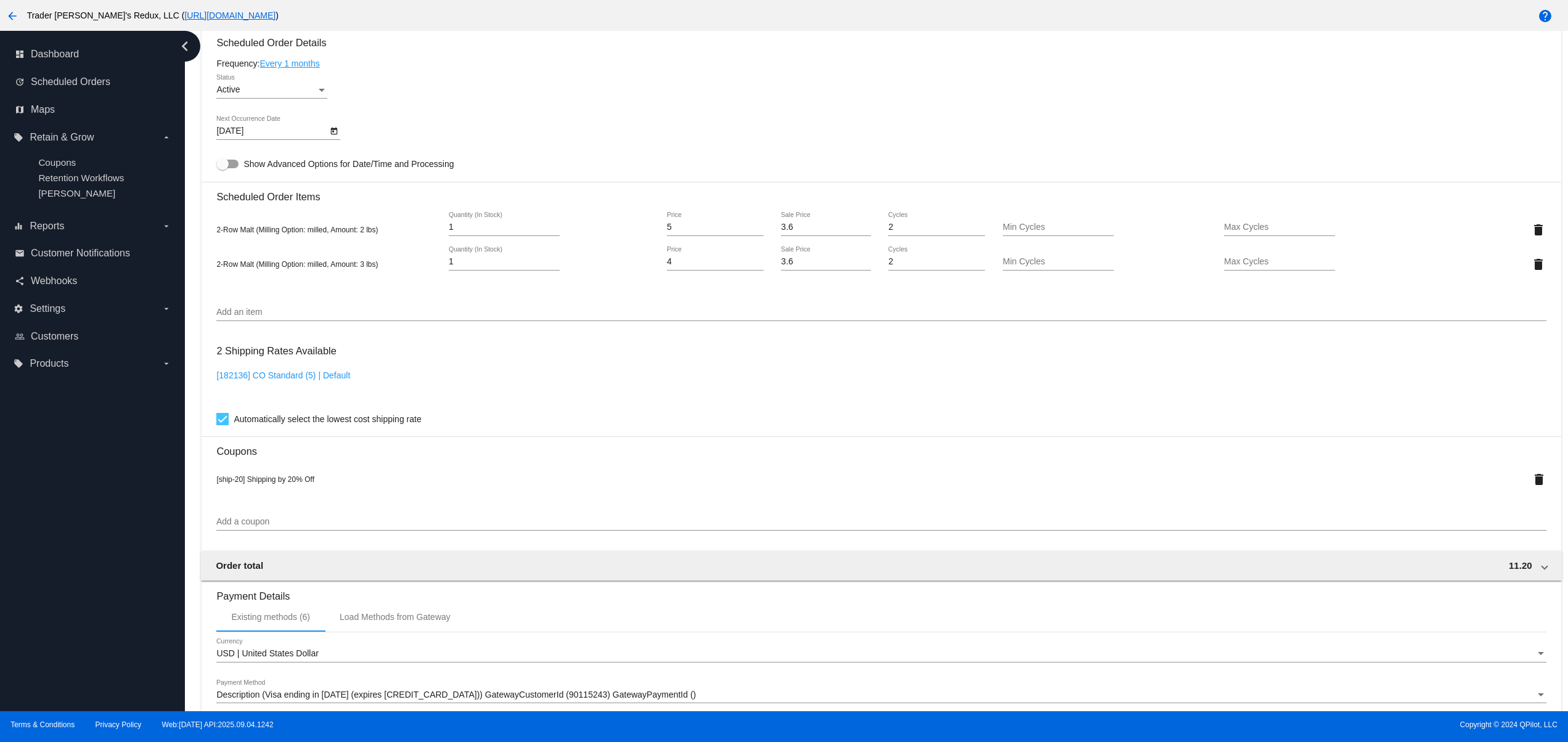
drag, startPoint x: 94, startPoint y: 606, endPoint x: 80, endPoint y: 555, distance: 52.9
click at [94, 611] on div "dashboard Dashboard update Scheduled Orders map Maps local_offer Retain & Grow …" at bounding box center [92, 371] width 185 height 680
click at [80, 552] on div "dashboard Dashboard update Scheduled Orders map Maps local_offer Retain & Grow …" at bounding box center [92, 371] width 185 height 680
click at [80, 511] on div "dashboard Dashboard update Scheduled Orders map Maps local_offer Retain & Grow …" at bounding box center [92, 371] width 185 height 680
click at [80, 485] on div "dashboard Dashboard update Scheduled Orders map Maps local_offer Retain & Grow …" at bounding box center [92, 371] width 185 height 680
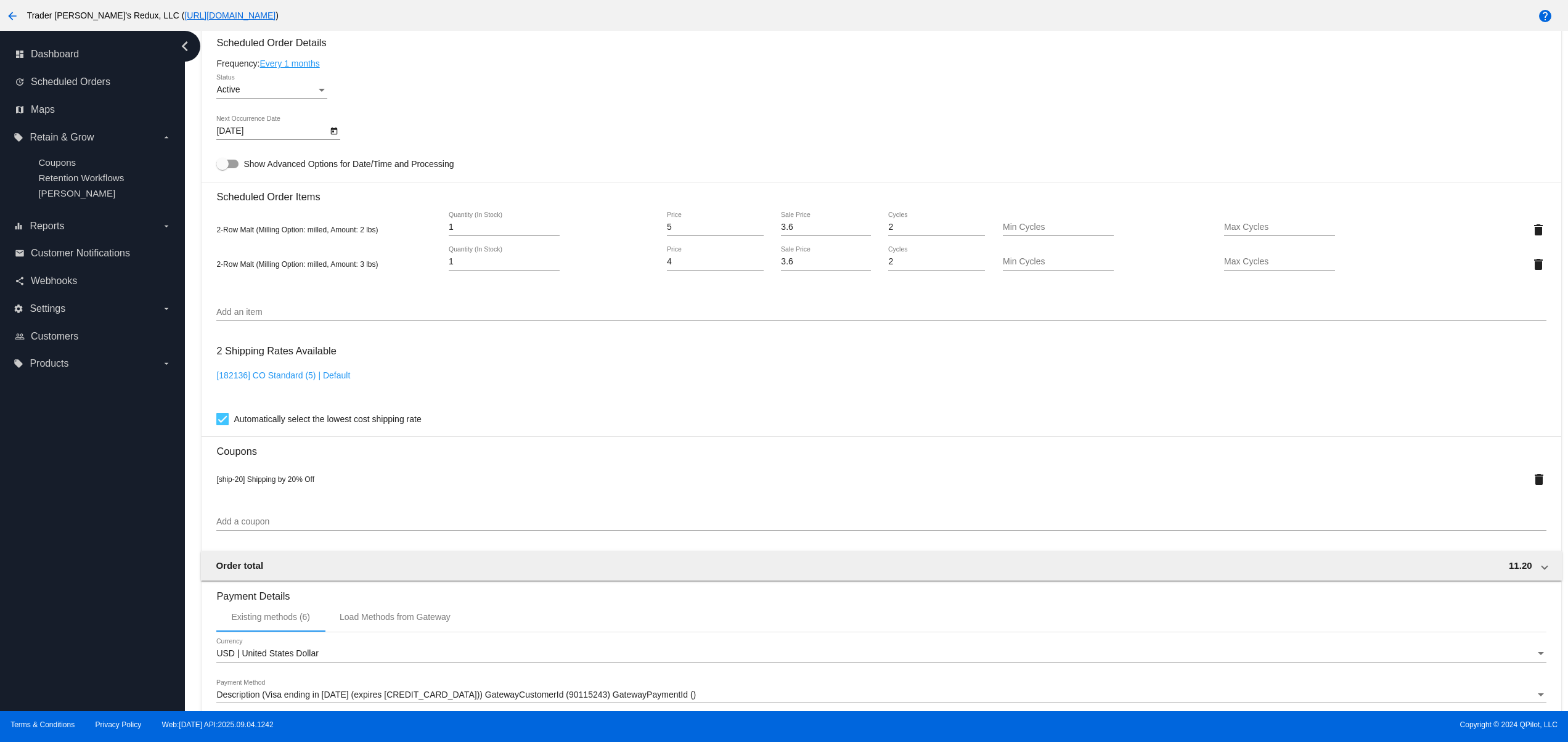
click at [84, 614] on div "dashboard Dashboard update Scheduled Orders map Maps local_offer Retain & Grow …" at bounding box center [92, 371] width 185 height 680
click at [91, 543] on div "dashboard Dashboard update Scheduled Orders map Maps local_offer Retain & Grow …" at bounding box center [92, 371] width 185 height 680
drag, startPoint x: 77, startPoint y: 639, endPoint x: 57, endPoint y: 579, distance: 63.2
click at [76, 641] on div "dashboard Dashboard update Scheduled Orders map Maps local_offer Retain & Grow …" at bounding box center [92, 371] width 185 height 680
click at [57, 579] on div "dashboard Dashboard update Scheduled Orders map Maps local_offer Retain & Grow …" at bounding box center [92, 371] width 185 height 680
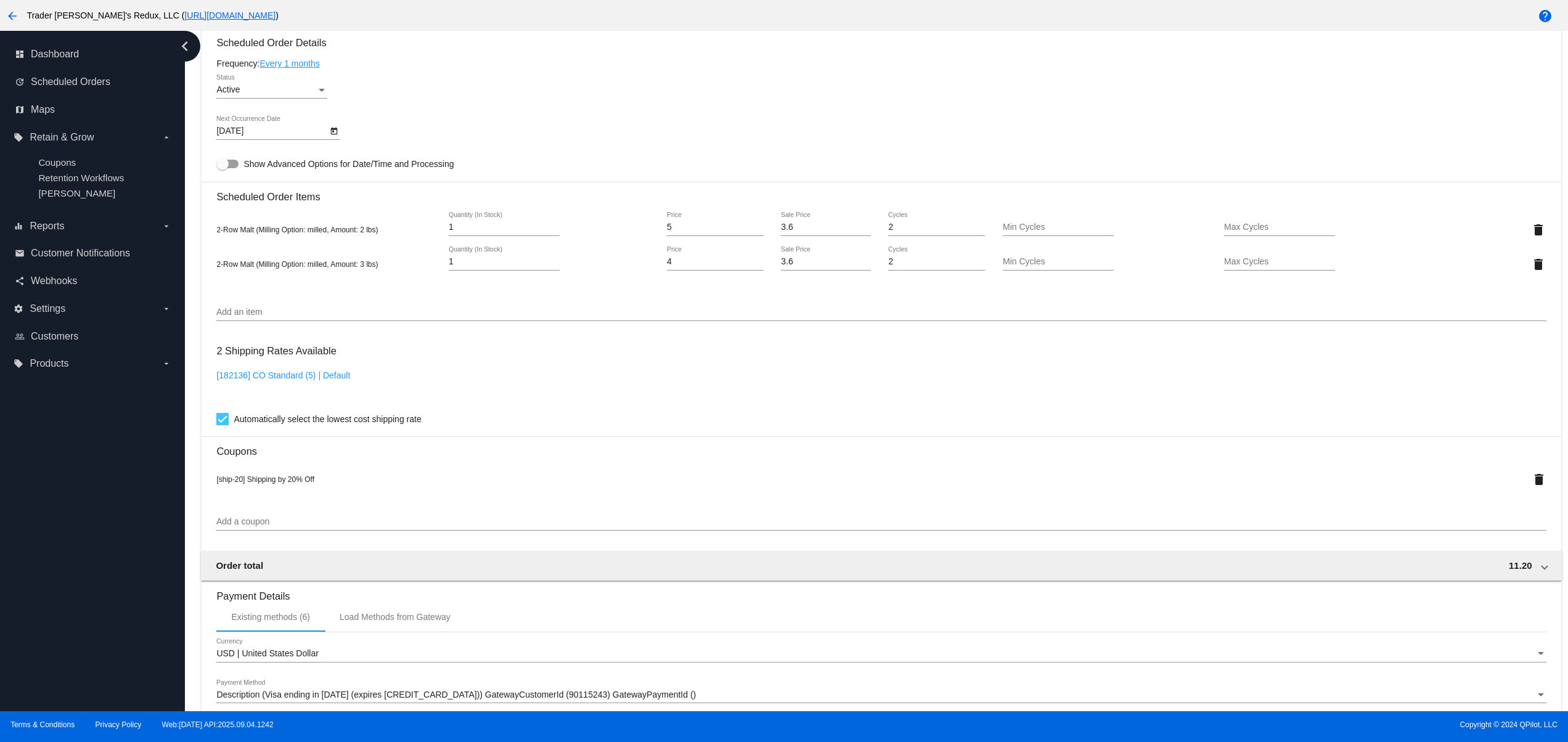
click at [57, 540] on div "dashboard Dashboard update Scheduled Orders map Maps local_offer Retain & Grow …" at bounding box center [92, 371] width 185 height 680
click at [54, 497] on div "dashboard Dashboard update Scheduled Orders map Maps local_offer Retain & Grow …" at bounding box center [92, 371] width 185 height 680
click at [65, 629] on div "dashboard Dashboard update Scheduled Orders map Maps local_offer Retain & Grow …" at bounding box center [92, 371] width 185 height 680
click at [65, 550] on div "dashboard Dashboard update Scheduled Orders map Maps local_offer Retain & Grow …" at bounding box center [92, 371] width 185 height 680
click at [65, 509] on div "dashboard Dashboard update Scheduled Orders map Maps local_offer Retain & Grow …" at bounding box center [92, 371] width 185 height 680
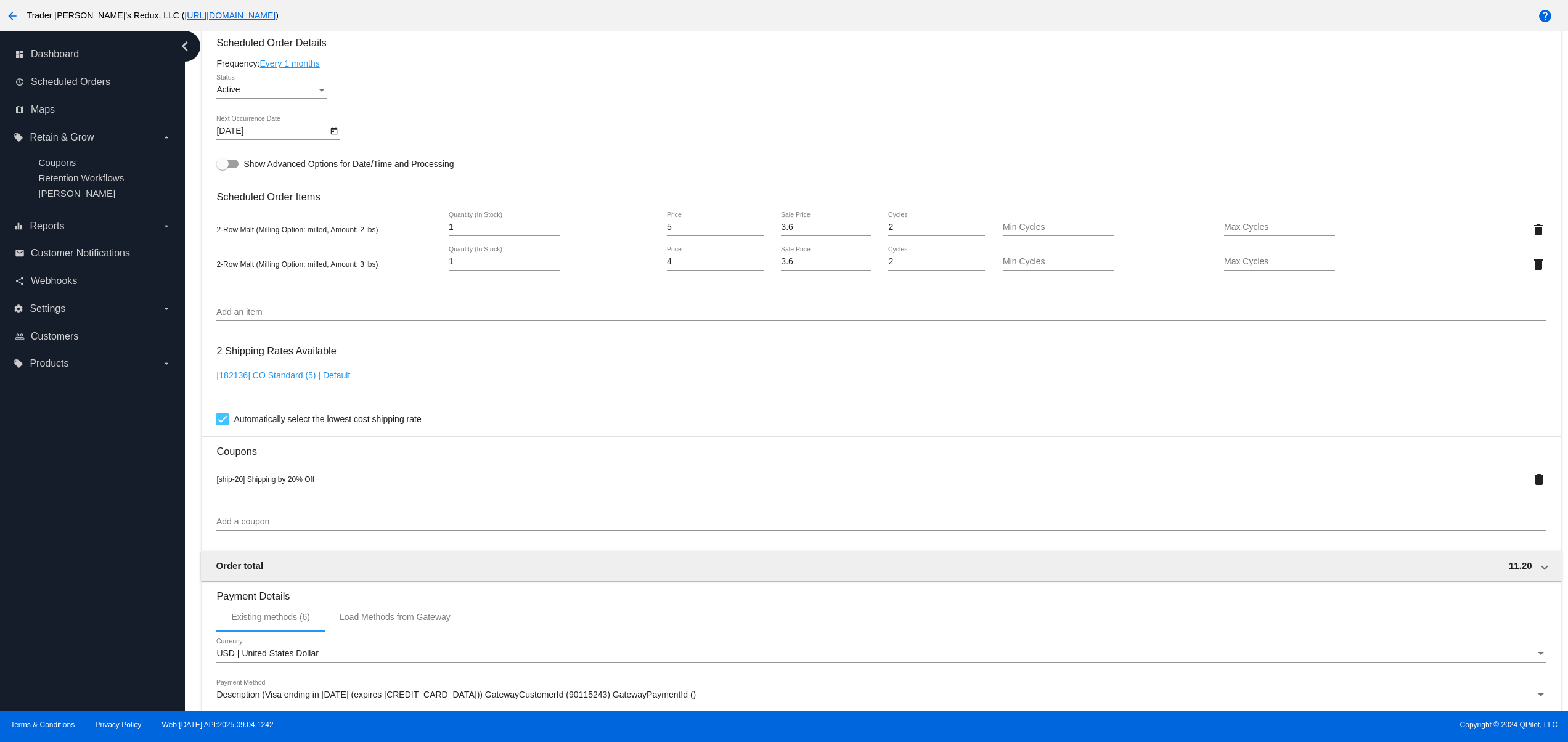
click at [106, 648] on div "dashboard Dashboard update Scheduled Orders map Maps local_offer Retain & Grow …" at bounding box center [92, 371] width 185 height 680
click at [86, 611] on div "dashboard Dashboard update Scheduled Orders map Maps local_offer Retain & Grow …" at bounding box center [92, 371] width 185 height 680
drag, startPoint x: 80, startPoint y: 559, endPoint x: 77, endPoint y: 501, distance: 58.1
click at [80, 558] on div "dashboard Dashboard update Scheduled Orders map Maps local_offer Retain & Grow …" at bounding box center [92, 371] width 185 height 680
click at [77, 501] on div "dashboard Dashboard update Scheduled Orders map Maps local_offer Retain & Grow …" at bounding box center [92, 371] width 185 height 680
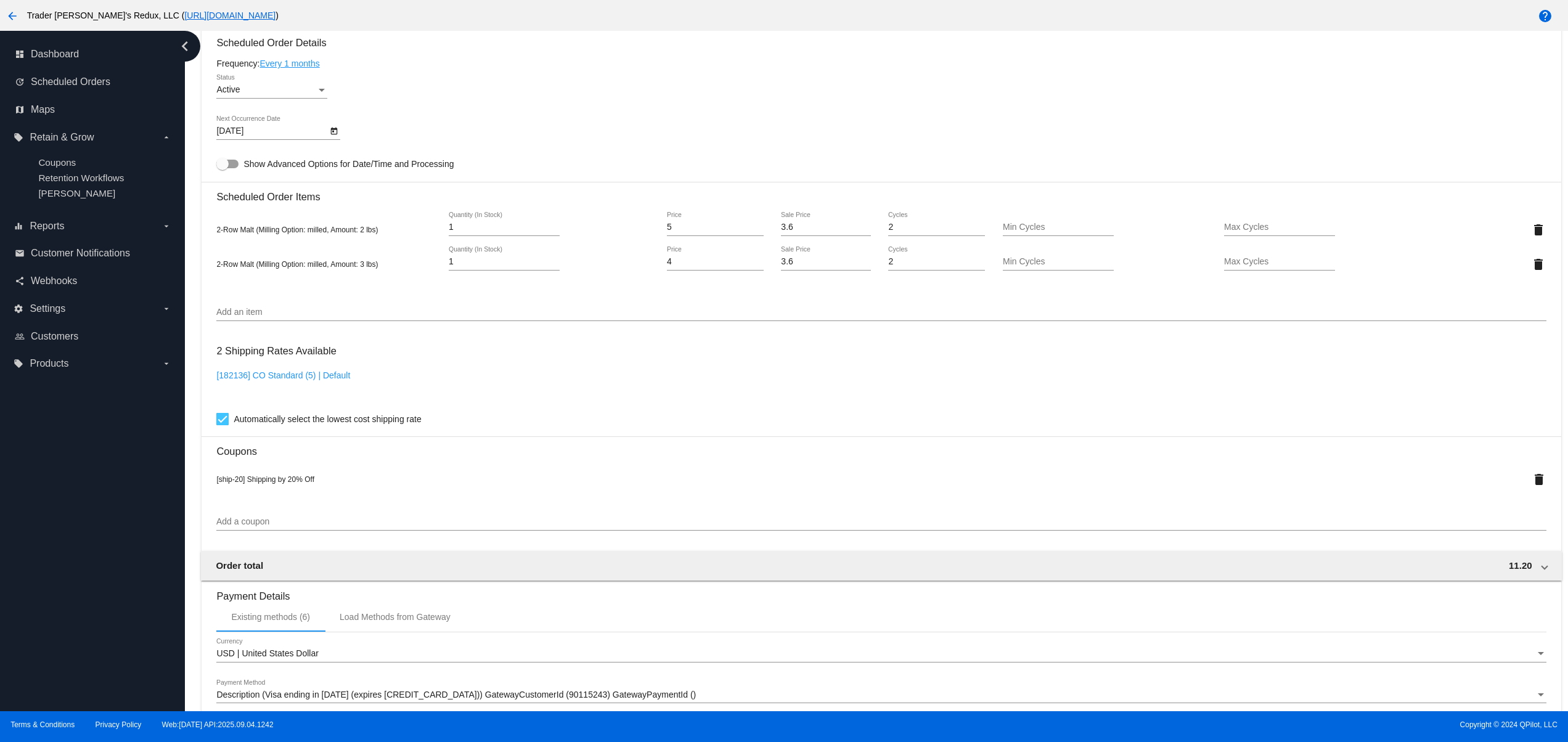
click at [79, 461] on div "dashboard Dashboard update Scheduled Orders map Maps local_offer Retain & Grow …" at bounding box center [92, 371] width 185 height 680
click at [76, 604] on div "dashboard Dashboard update Scheduled Orders map Maps local_offer Retain & Grow …" at bounding box center [92, 371] width 185 height 680
click at [73, 578] on div "dashboard Dashboard update Scheduled Orders map Maps local_offer Retain & Grow …" at bounding box center [92, 371] width 185 height 680
click at [73, 528] on div "dashboard Dashboard update Scheduled Orders map Maps local_offer Retain & Grow …" at bounding box center [92, 371] width 185 height 680
click at [71, 488] on div "dashboard Dashboard update Scheduled Orders map Maps local_offer Retain & Grow …" at bounding box center [92, 371] width 185 height 680
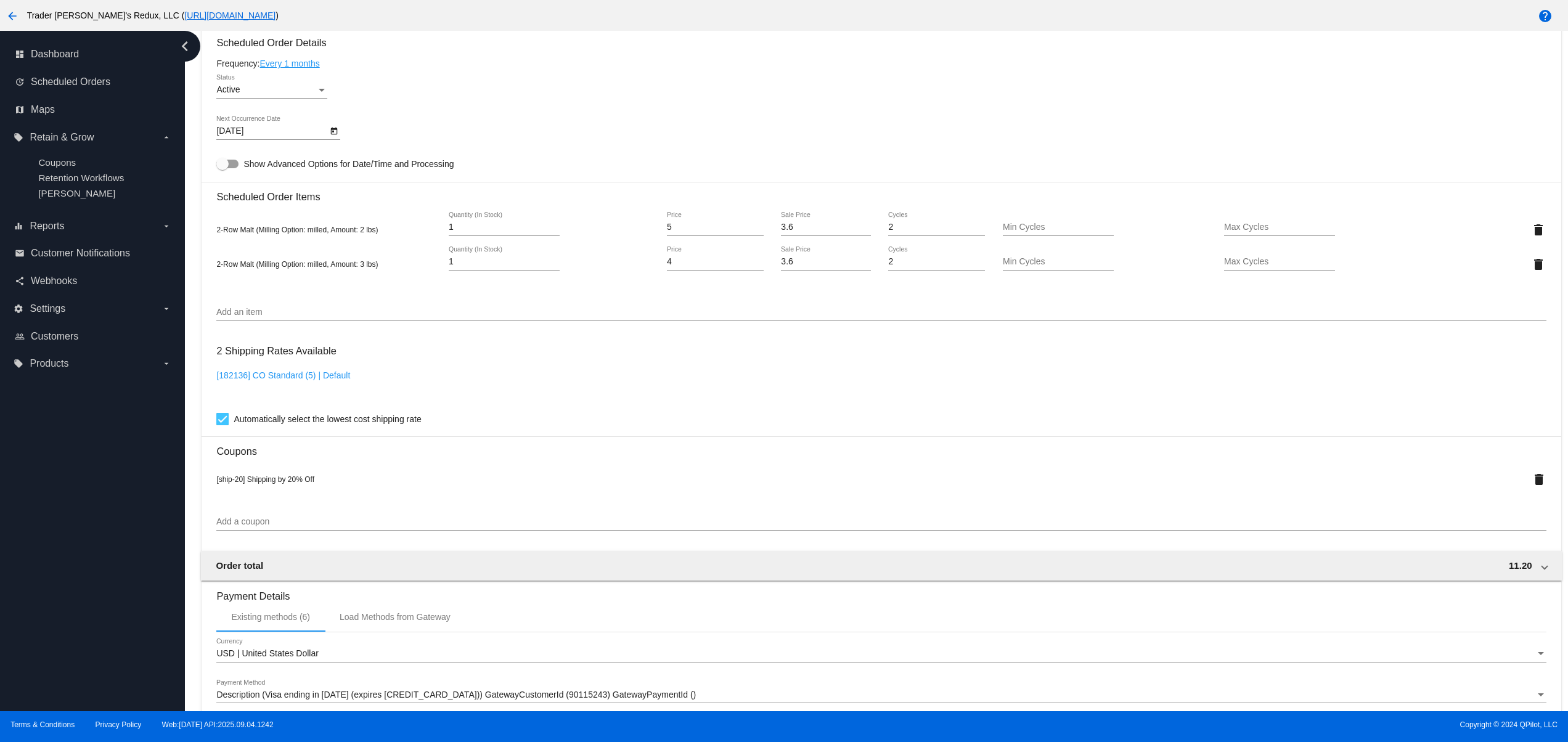
click at [71, 452] on div "dashboard Dashboard update Scheduled Orders map Maps local_offer Retain & Grow …" at bounding box center [92, 371] width 185 height 680
click at [64, 614] on div "dashboard Dashboard update Scheduled Orders map Maps local_offer Retain & Grow …" at bounding box center [92, 371] width 185 height 680
drag, startPoint x: 57, startPoint y: 583, endPoint x: 53, endPoint y: 565, distance: 18.4
click at [57, 582] on div "dashboard Dashboard update Scheduled Orders map Maps local_offer Retain & Grow …" at bounding box center [92, 371] width 185 height 680
click at [53, 565] on div "dashboard Dashboard update Scheduled Orders map Maps local_offer Retain & Grow …" at bounding box center [92, 371] width 185 height 680
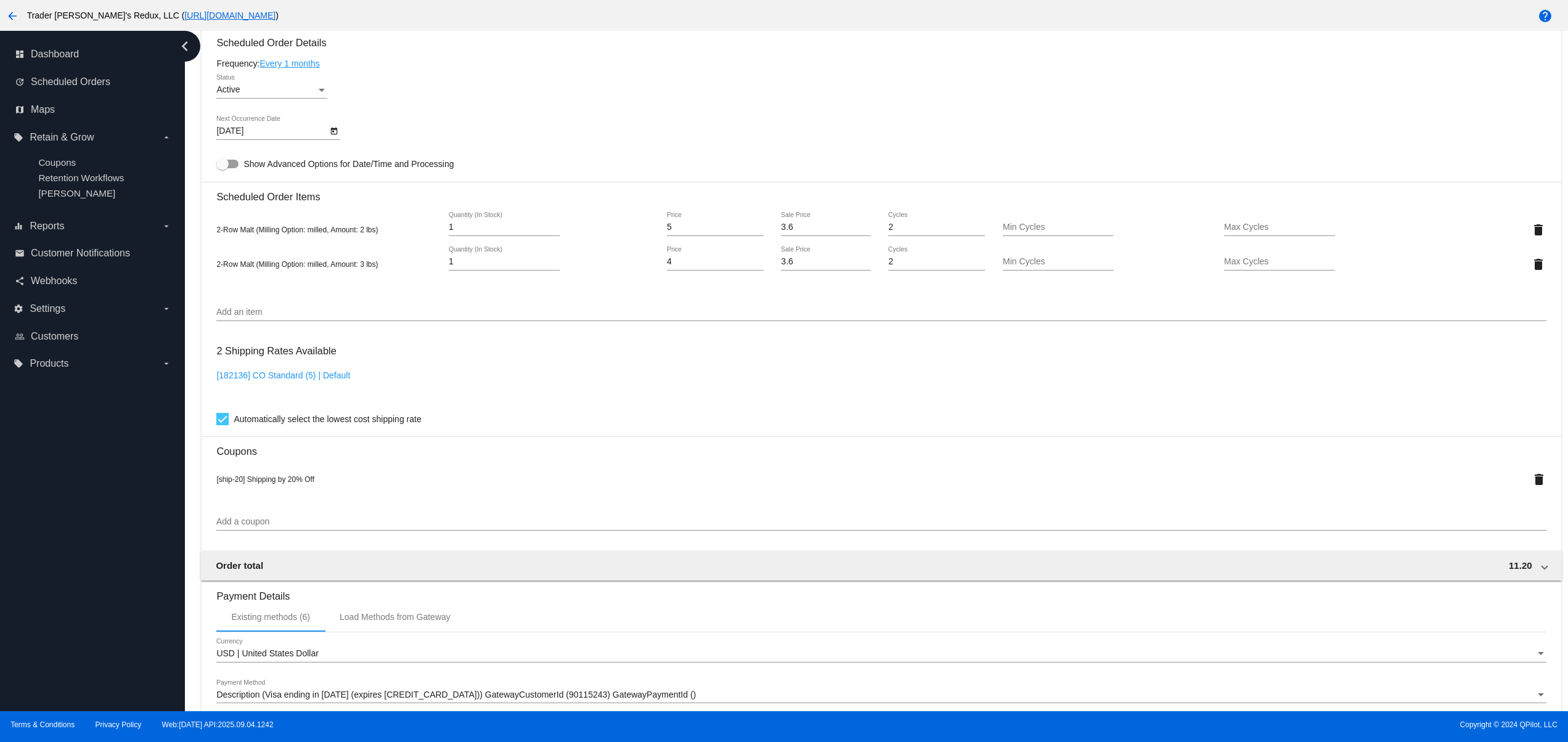
click at [54, 533] on div "dashboard Dashboard update Scheduled Orders map Maps local_offer Retain & Grow …" at bounding box center [92, 371] width 185 height 680
click at [85, 585] on div "dashboard Dashboard update Scheduled Orders map Maps local_offer Retain & Grow …" at bounding box center [92, 371] width 185 height 680
click at [80, 545] on div "dashboard Dashboard update Scheduled Orders map Maps local_offer Retain & Grow …" at bounding box center [92, 371] width 185 height 680
click at [79, 505] on div "dashboard Dashboard update Scheduled Orders map Maps local_offer Retain & Grow …" at bounding box center [92, 371] width 185 height 680
click at [76, 458] on div "dashboard Dashboard update Scheduled Orders map Maps local_offer Retain & Grow …" at bounding box center [92, 371] width 185 height 680
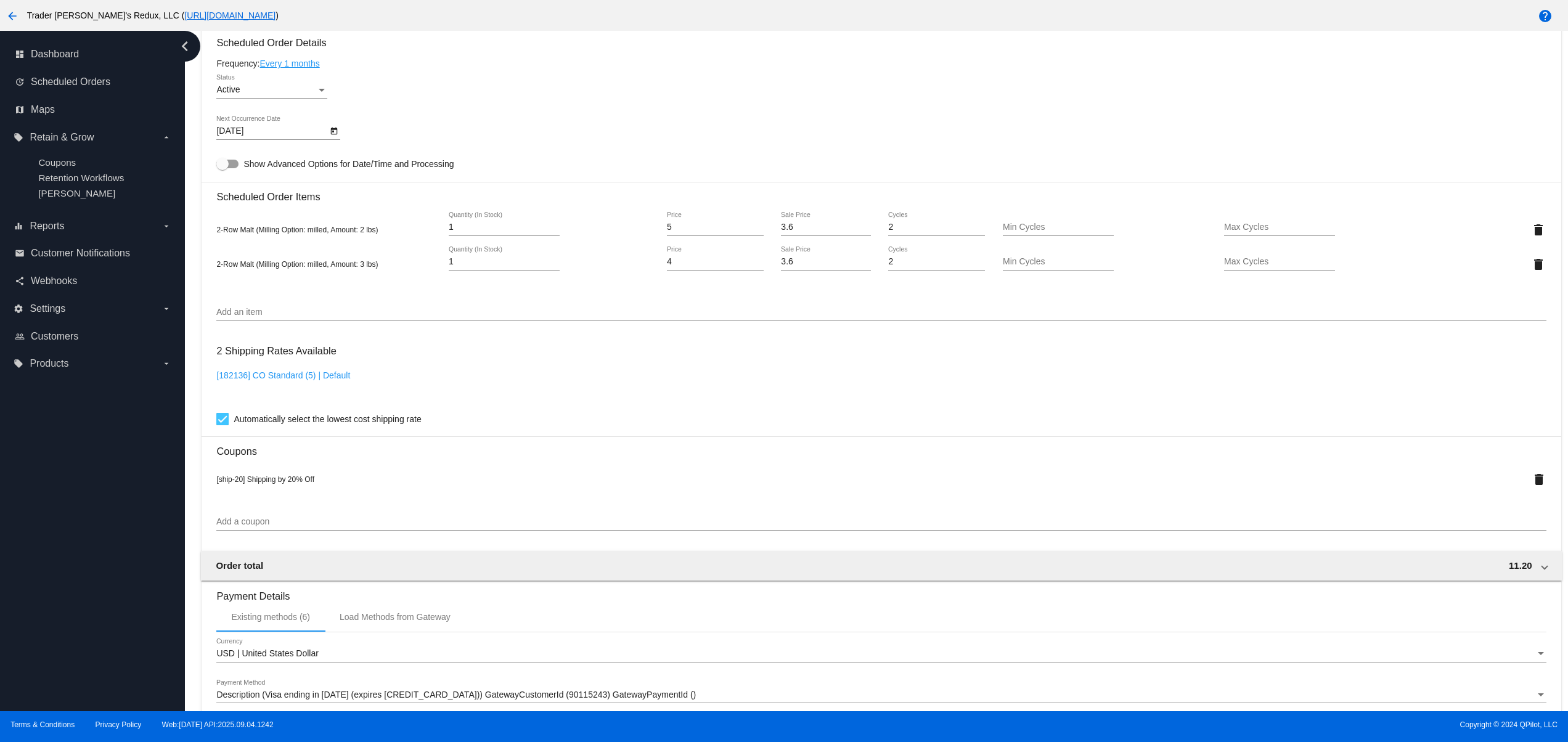
click at [45, 545] on div "dashboard Dashboard update Scheduled Orders map Maps local_offer Retain & Grow …" at bounding box center [92, 371] width 185 height 680
click at [73, 604] on div "dashboard Dashboard update Scheduled Orders map Maps local_offer Retain & Grow …" at bounding box center [92, 371] width 185 height 680
click at [54, 509] on div "dashboard Dashboard update Scheduled Orders map Maps local_offer Retain & Grow …" at bounding box center [92, 371] width 185 height 680
click at [57, 455] on div "dashboard Dashboard update Scheduled Orders map Maps local_offer Retain & Grow …" at bounding box center [92, 371] width 185 height 680
click at [112, 599] on div "dashboard Dashboard update Scheduled Orders map Maps local_offer Retain & Grow …" at bounding box center [92, 371] width 185 height 680
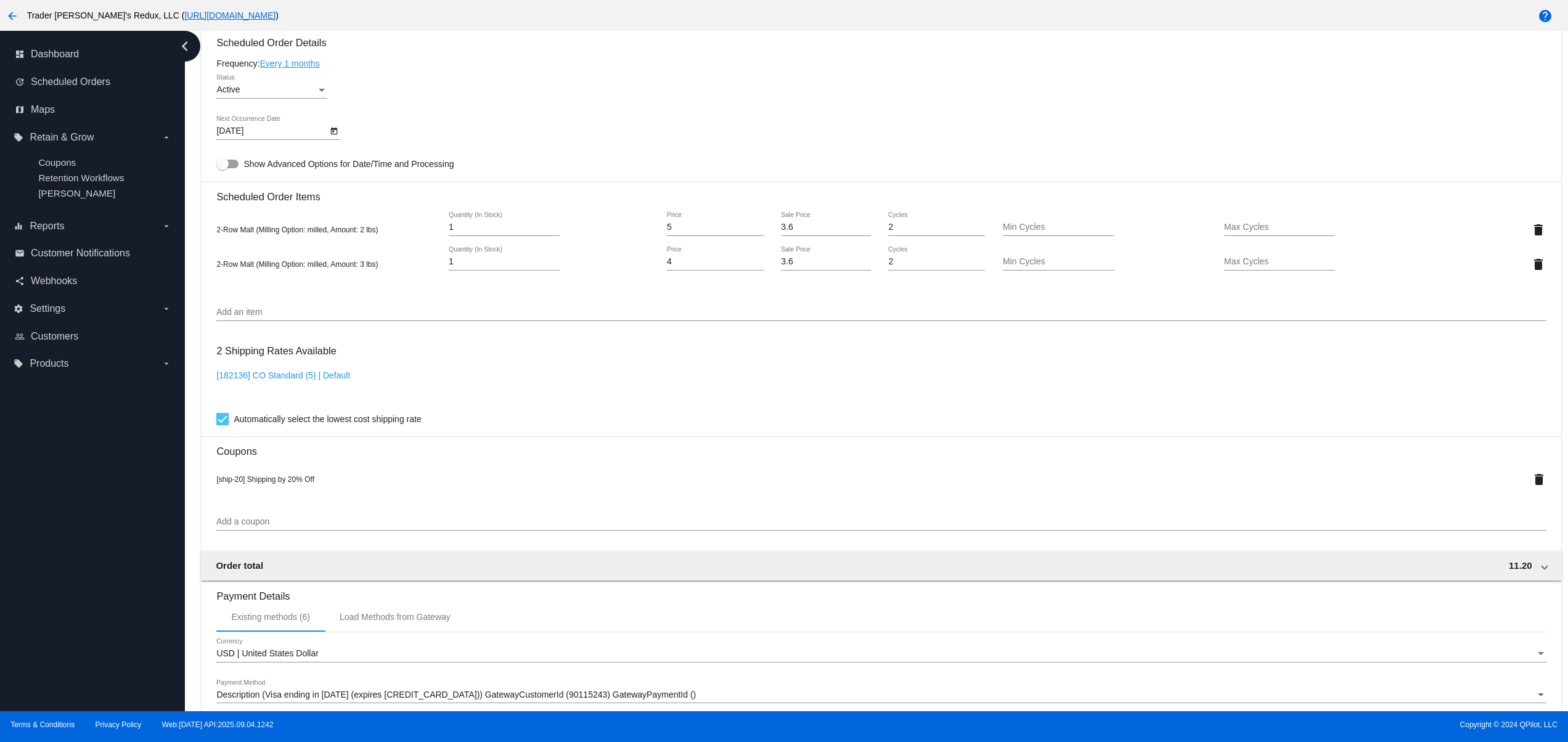
click at [84, 561] on div "dashboard Dashboard update Scheduled Orders map Maps local_offer Retain & Grow …" at bounding box center [92, 371] width 185 height 680
click at [80, 538] on div "dashboard Dashboard update Scheduled Orders map Maps local_offer Retain & Grow …" at bounding box center [92, 371] width 185 height 680
